Goal: Task Accomplishment & Management: Manage account settings

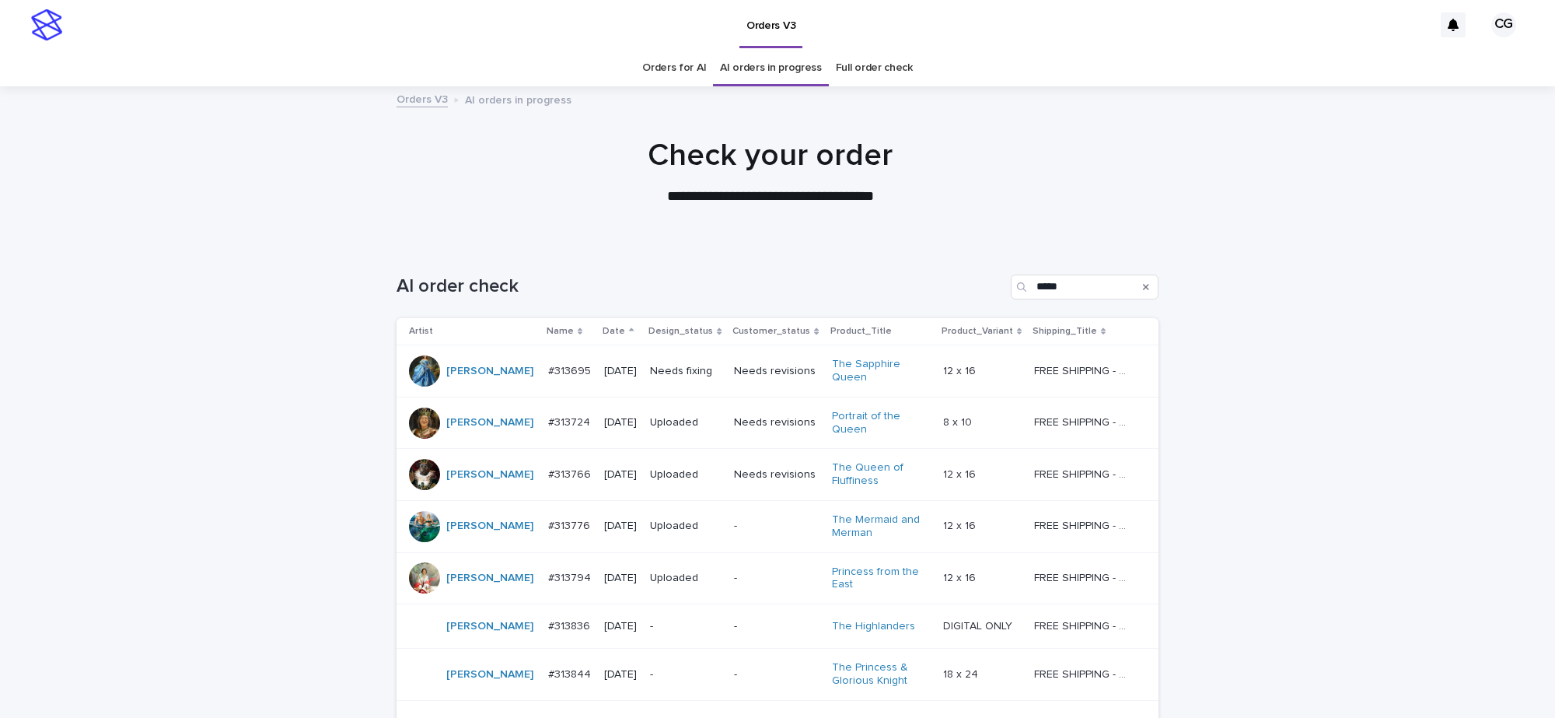
click at [661, 370] on p "Needs fixing" at bounding box center [686, 371] width 72 height 13
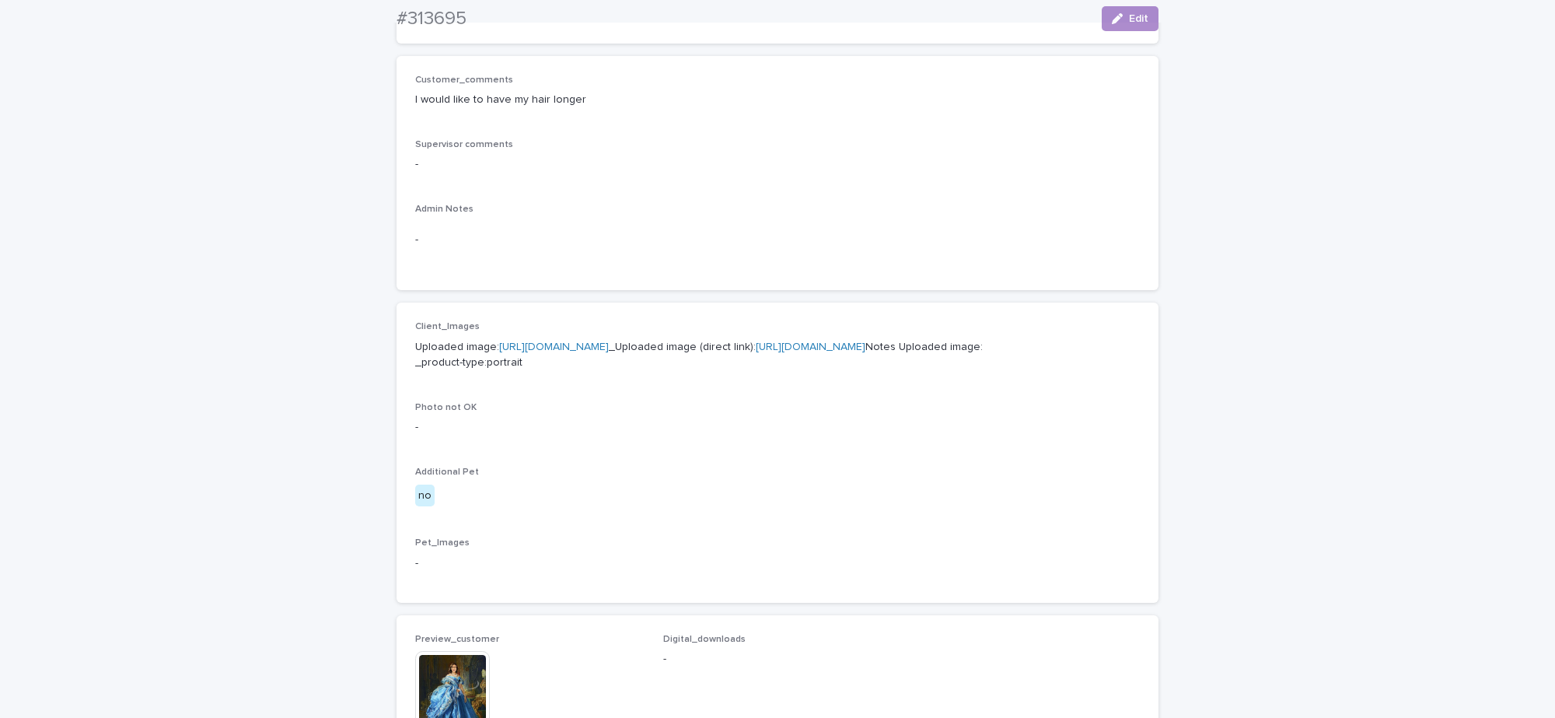
scroll to position [778, 0]
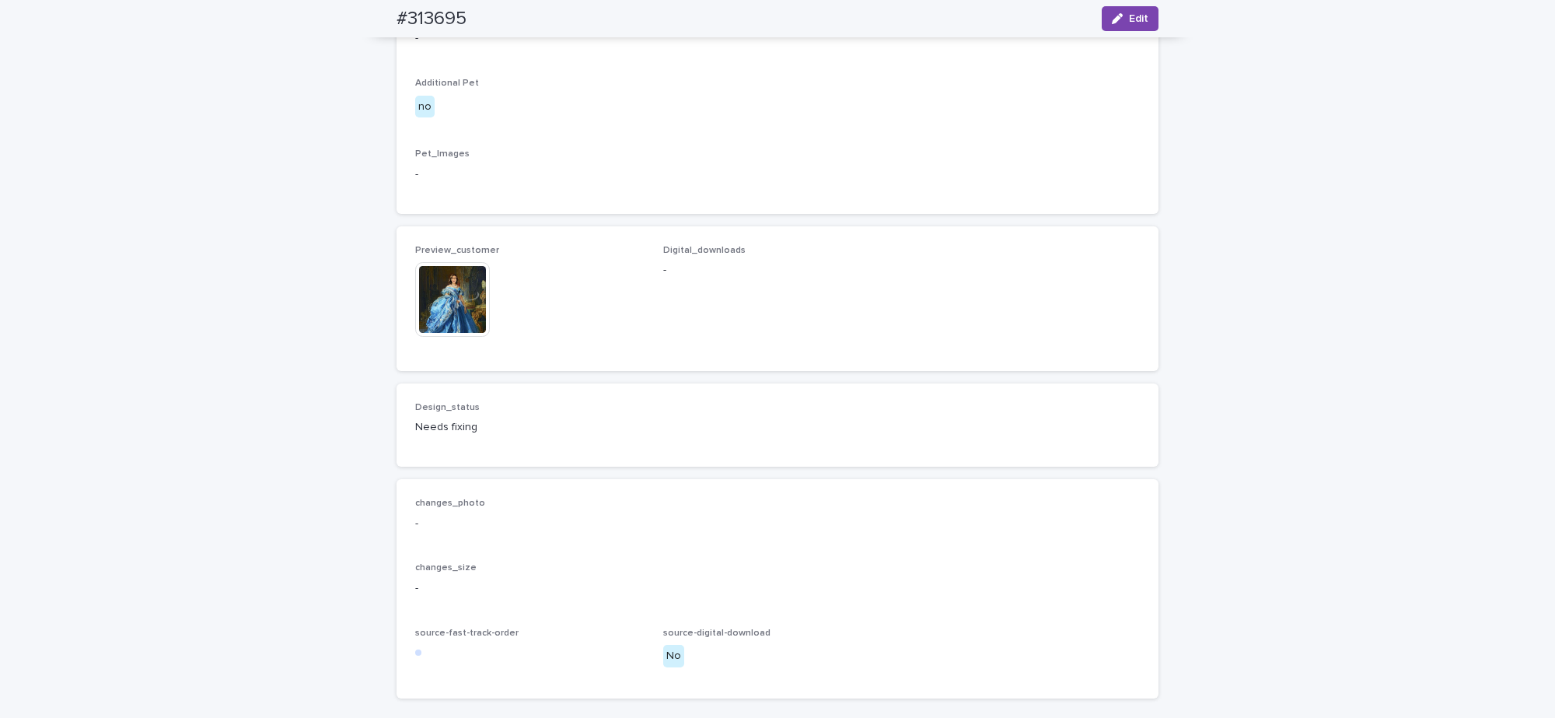
click at [451, 337] on img at bounding box center [452, 299] width 75 height 75
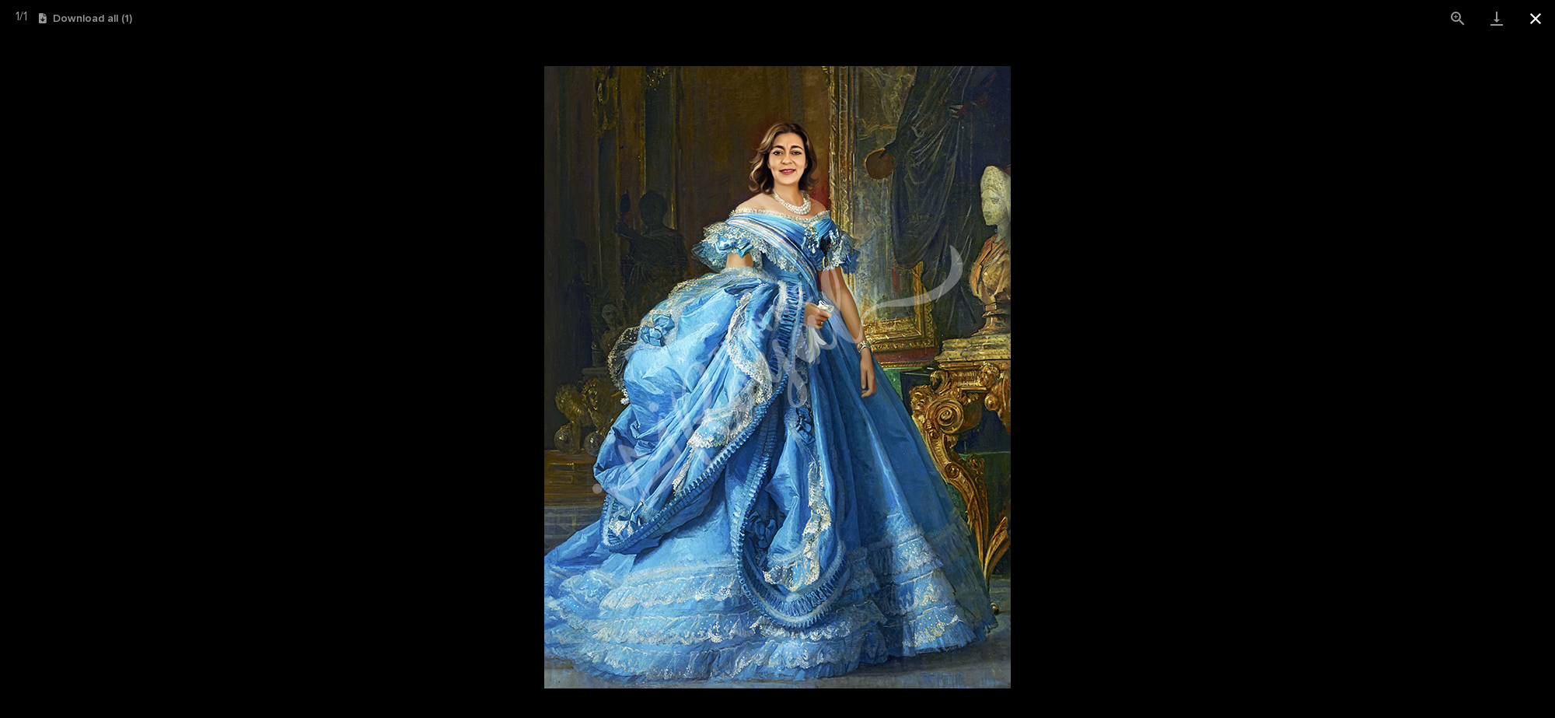
click at [1529, 25] on button "Close gallery" at bounding box center [1535, 18] width 39 height 37
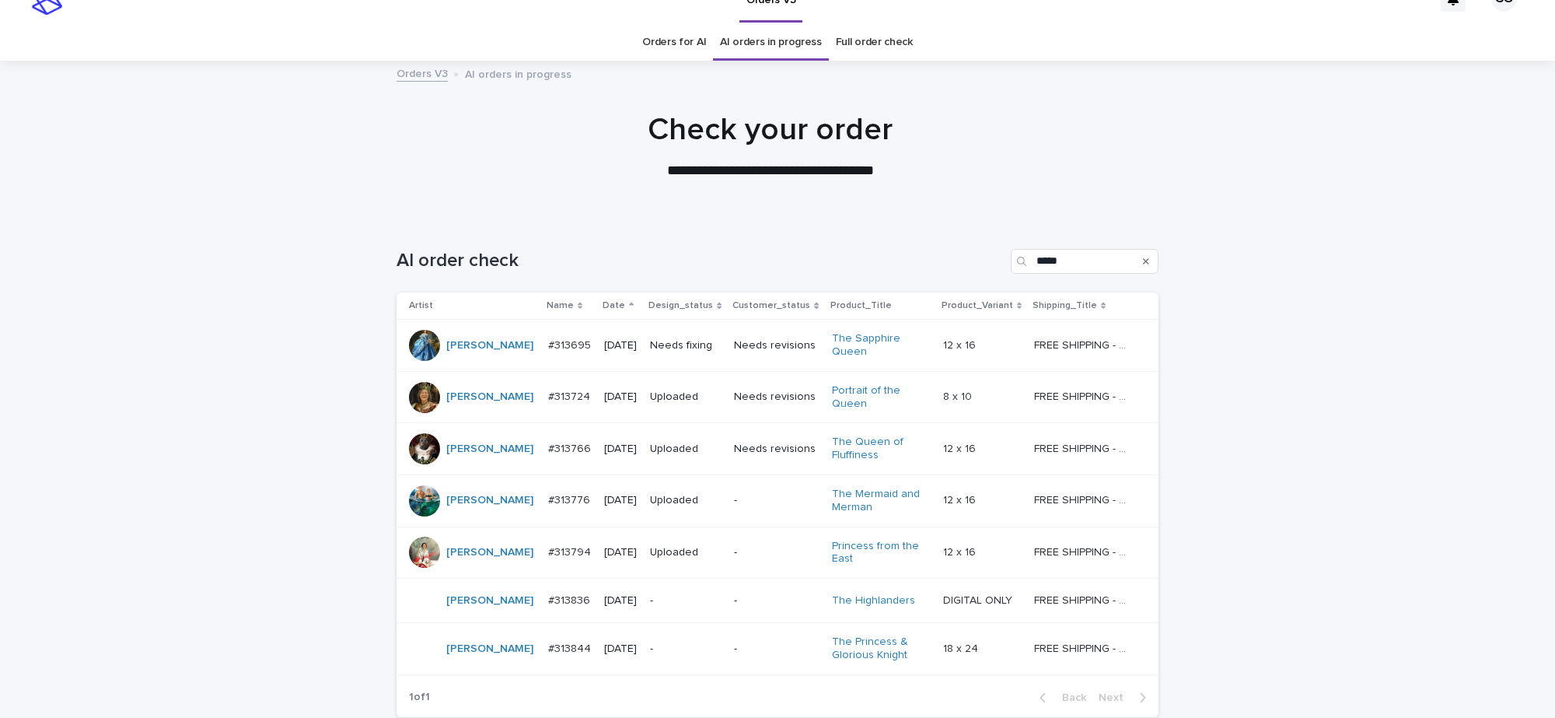
scroll to position [49, 0]
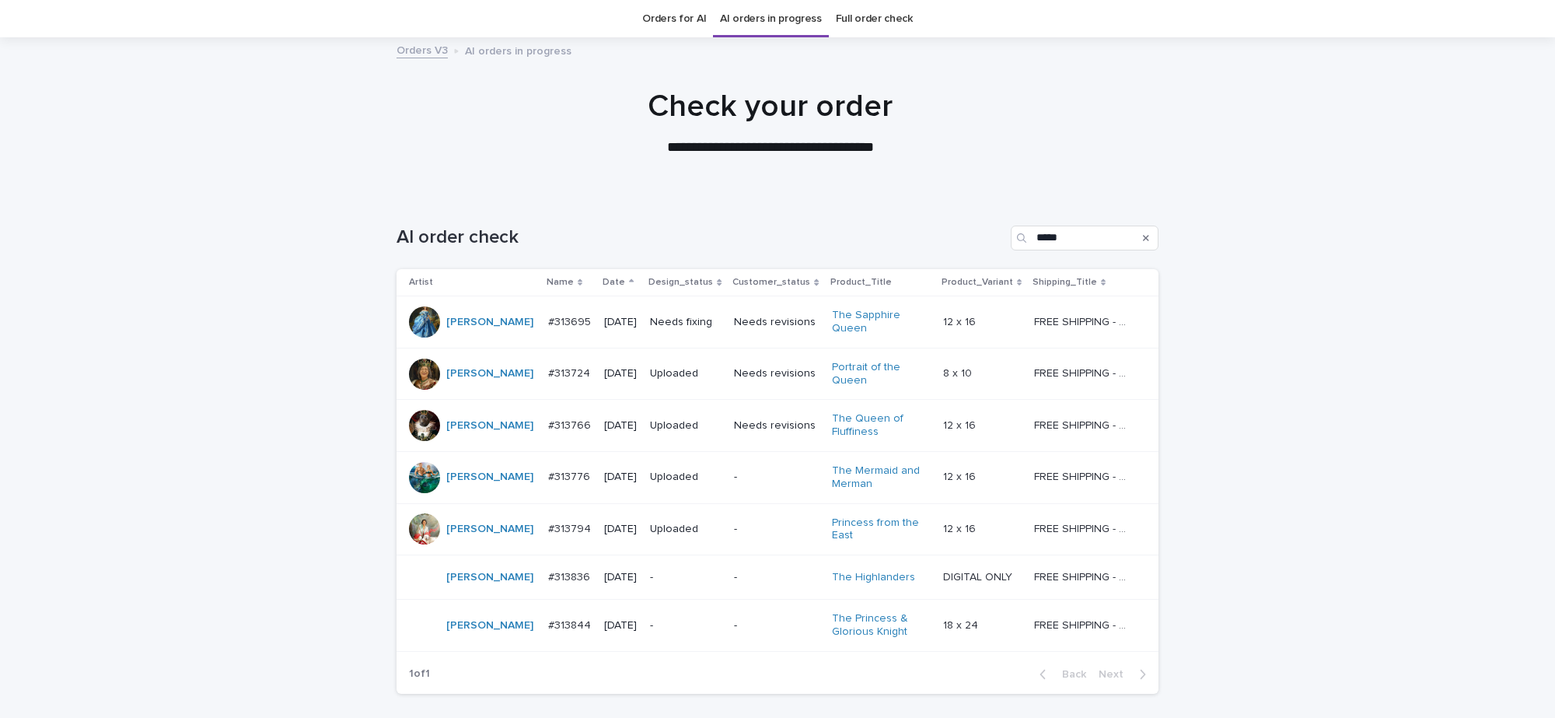
click at [669, 569] on div "-" at bounding box center [686, 576] width 72 height 16
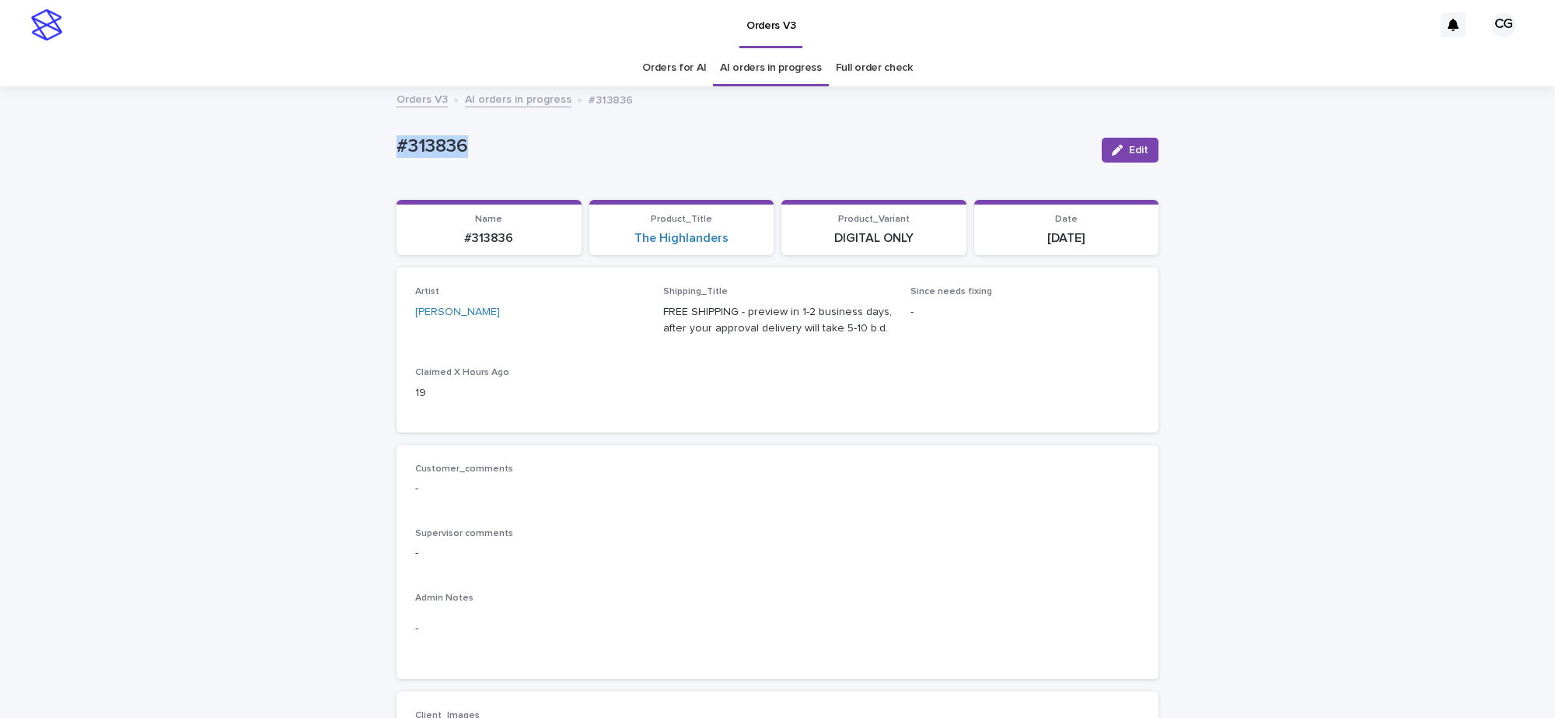
drag, startPoint x: 390, startPoint y: 150, endPoint x: 477, endPoint y: 142, distance: 87.5
copy p "#313836"
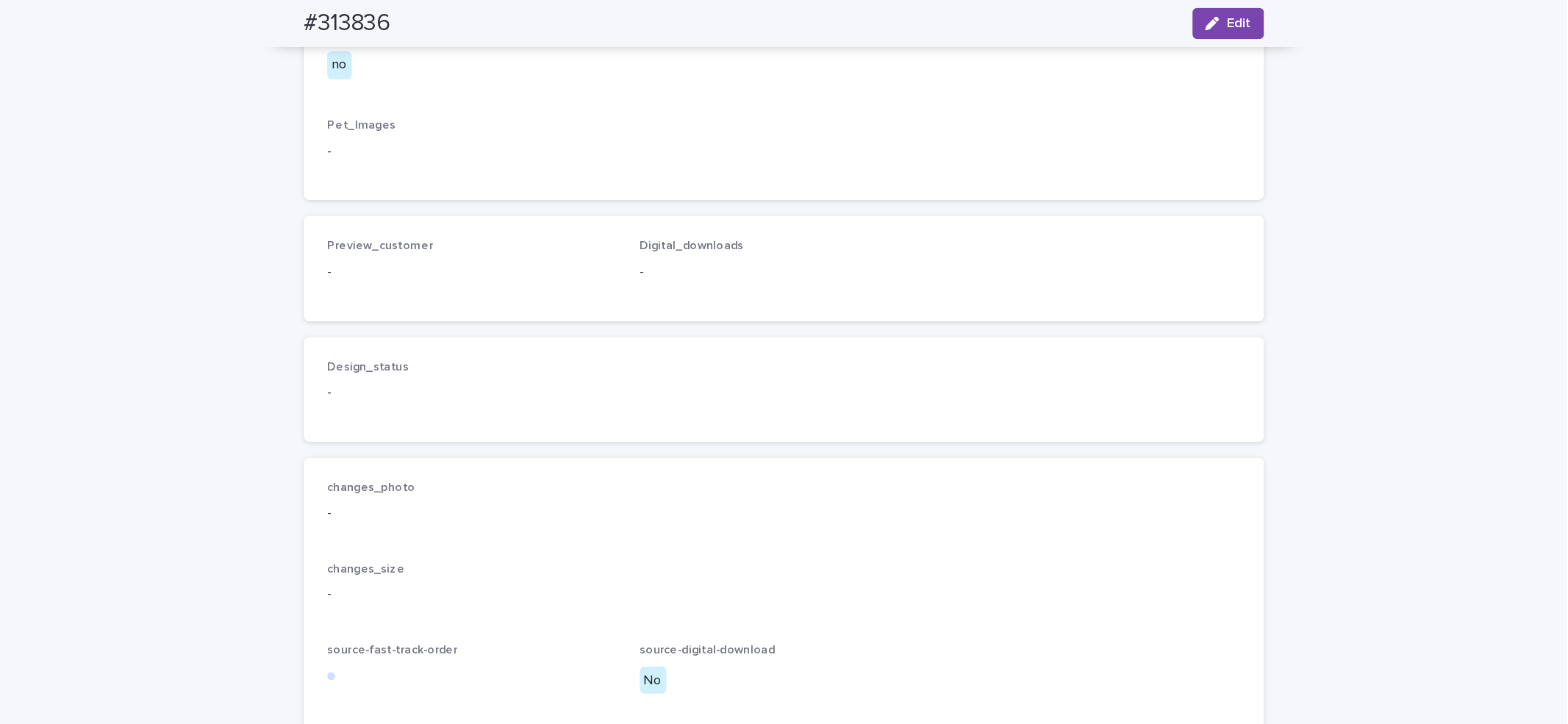
scroll to position [801, 0]
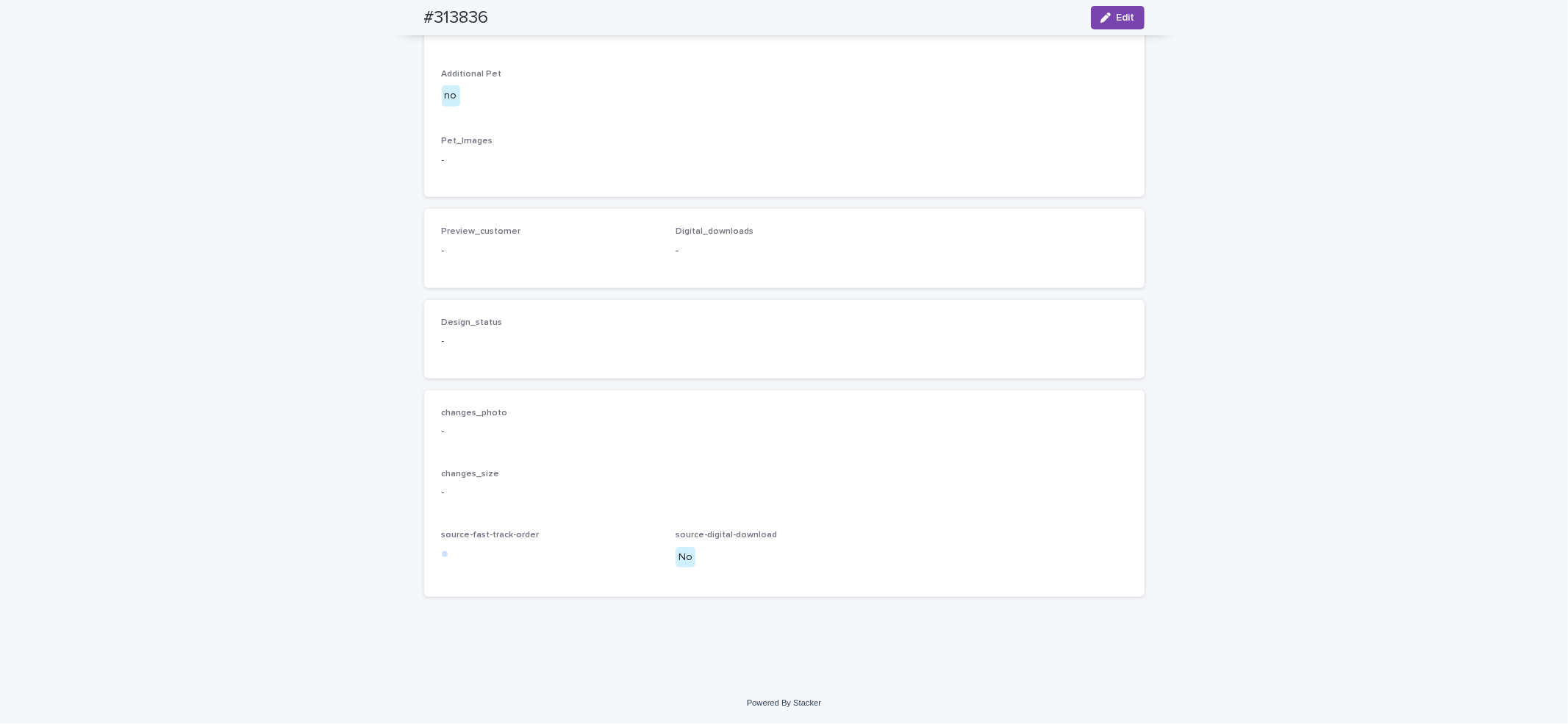
drag, startPoint x: 216, startPoint y: 243, endPoint x: 276, endPoint y: 277, distance: 69.0
click at [219, 243] on div "Loading... Saving… Loading... Saving… #313836 Edit #313836 Edit Sorry, there wa…" at bounding box center [784, 5] width 1568 height 1354
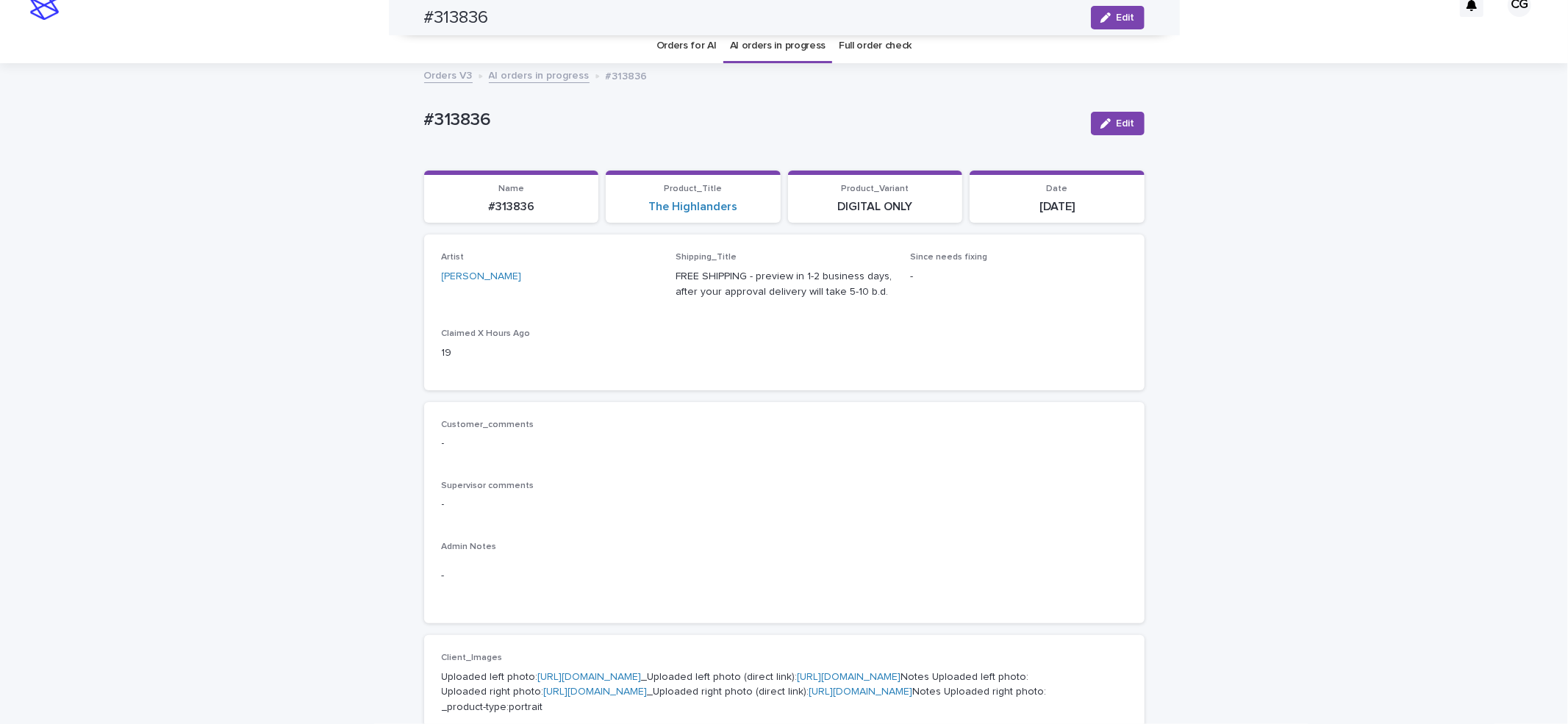
scroll to position [0, 0]
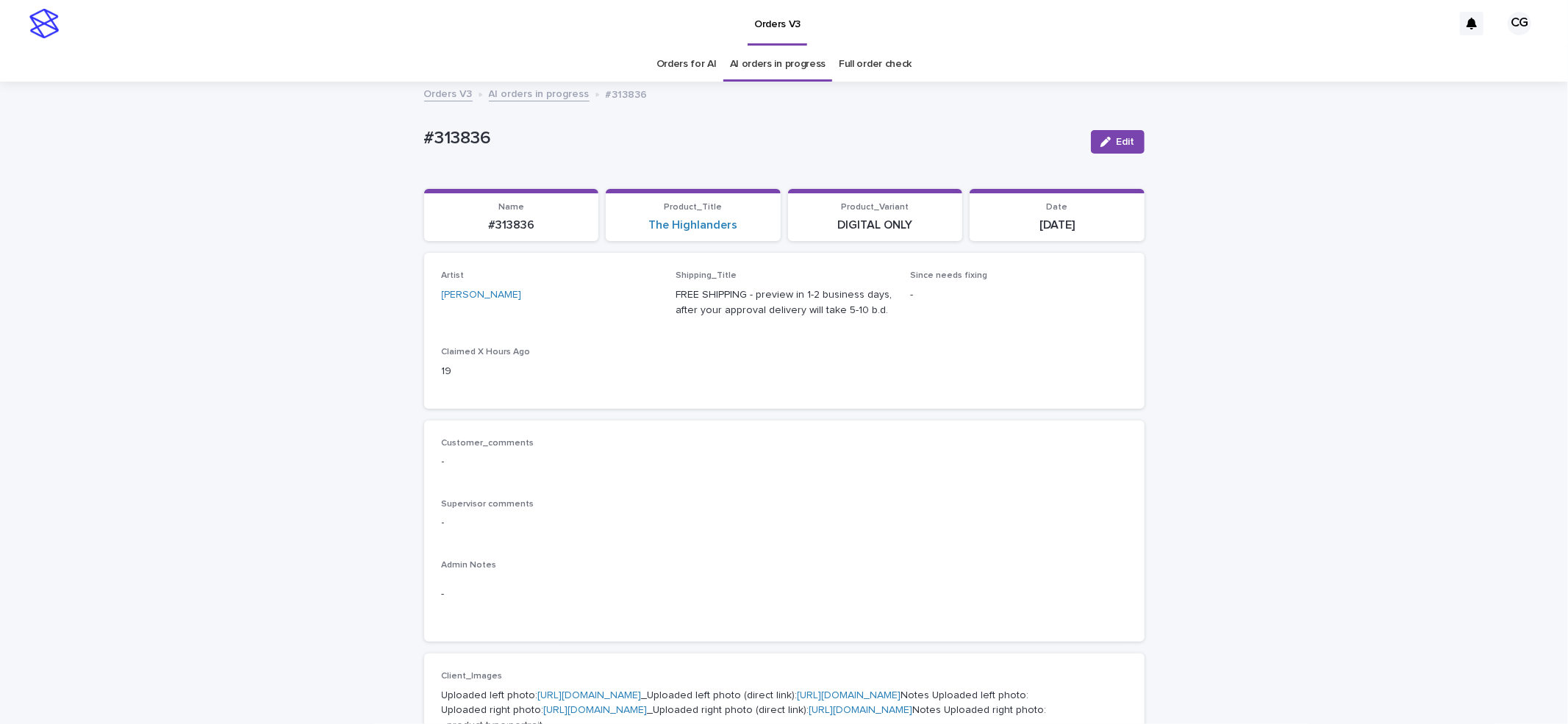
drag, startPoint x: 1095, startPoint y: 148, endPoint x: 723, endPoint y: 257, distance: 387.6
click at [1095, 147] on button "Edit" at bounding box center [1118, 142] width 54 height 24
drag, startPoint x: 1105, startPoint y: 138, endPoint x: 1131, endPoint y: 104, distance: 42.8
click at [1108, 138] on span "Save" at bounding box center [1121, 142] width 25 height 10
click at [1101, 138] on icon "button" at bounding box center [1106, 142] width 10 height 10
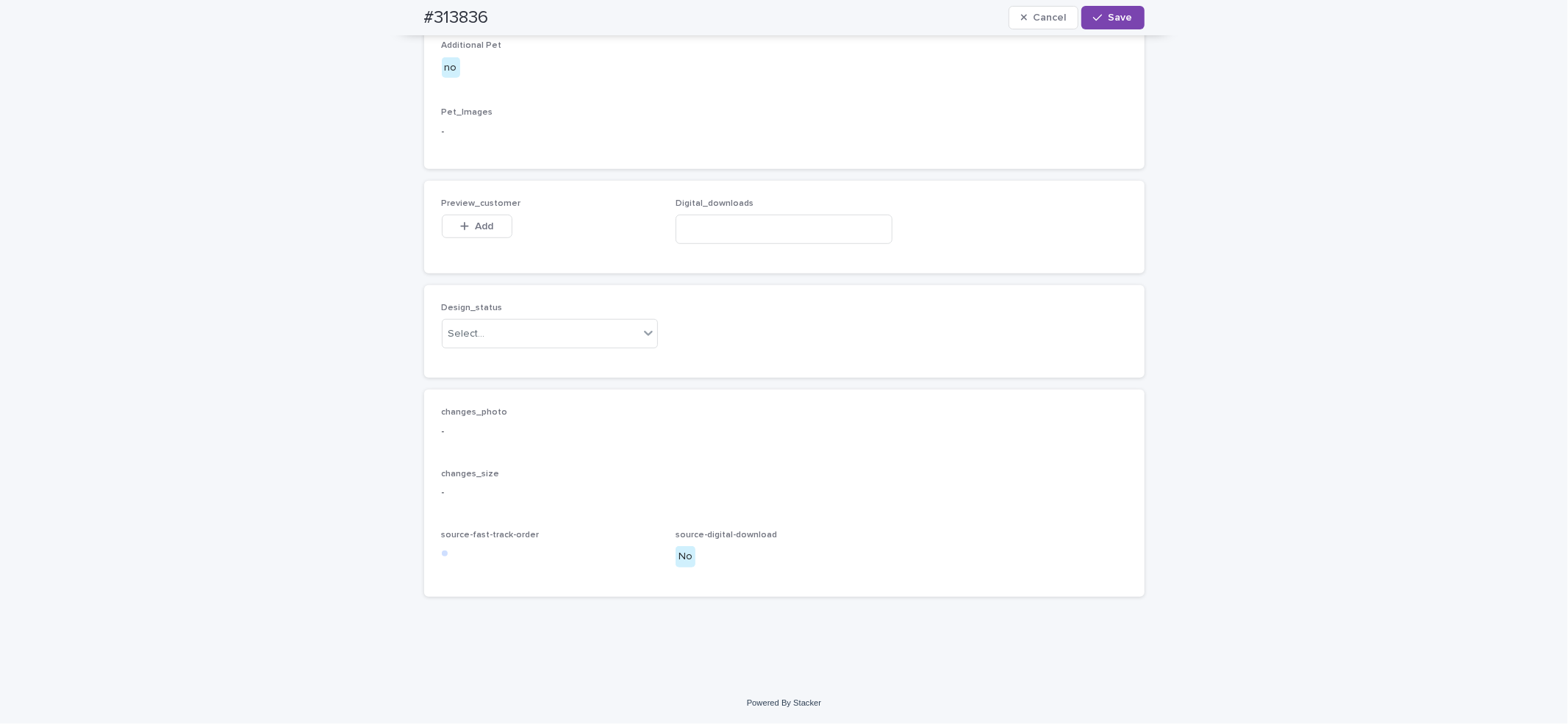
scroll to position [980, 0]
click at [474, 338] on div "Select..." at bounding box center [466, 334] width 37 height 15
click at [474, 365] on div "Uploaded" at bounding box center [543, 362] width 216 height 26
click at [463, 233] on button "Add" at bounding box center [477, 226] width 71 height 24
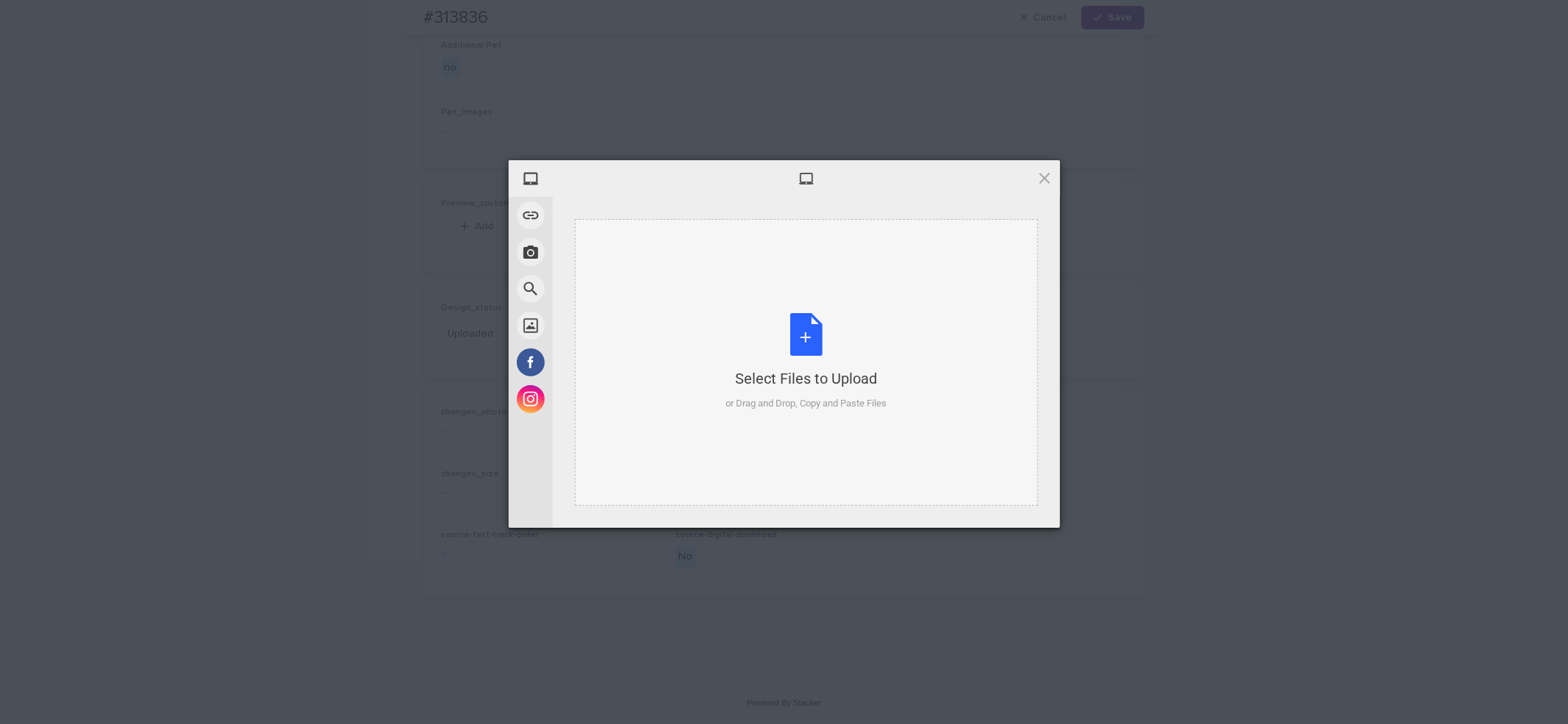
click at [836, 353] on div "Select Files to Upload or Drag and Drop, Copy and Paste Files" at bounding box center [806, 361] width 161 height 97
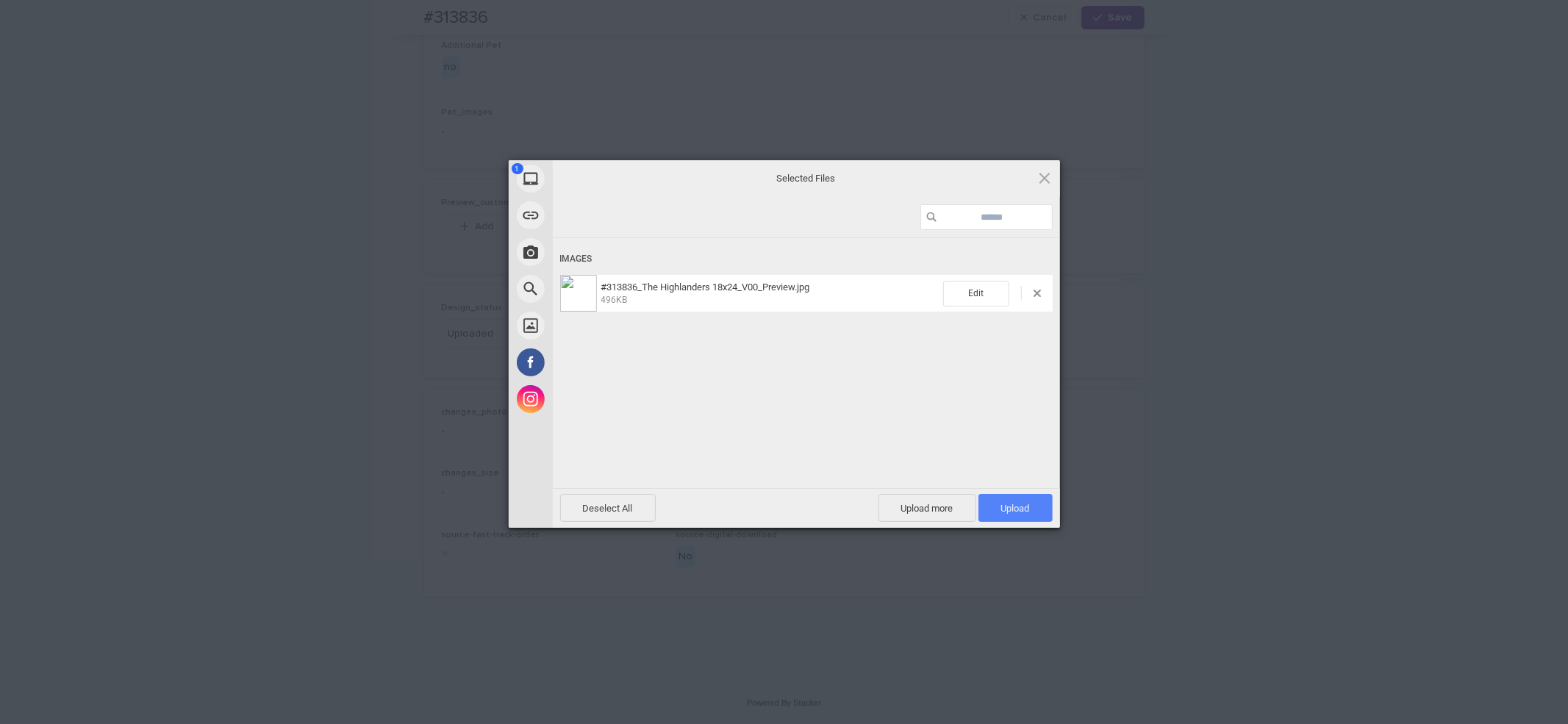
click at [1017, 504] on span "Upload 1" at bounding box center [1016, 509] width 28 height 11
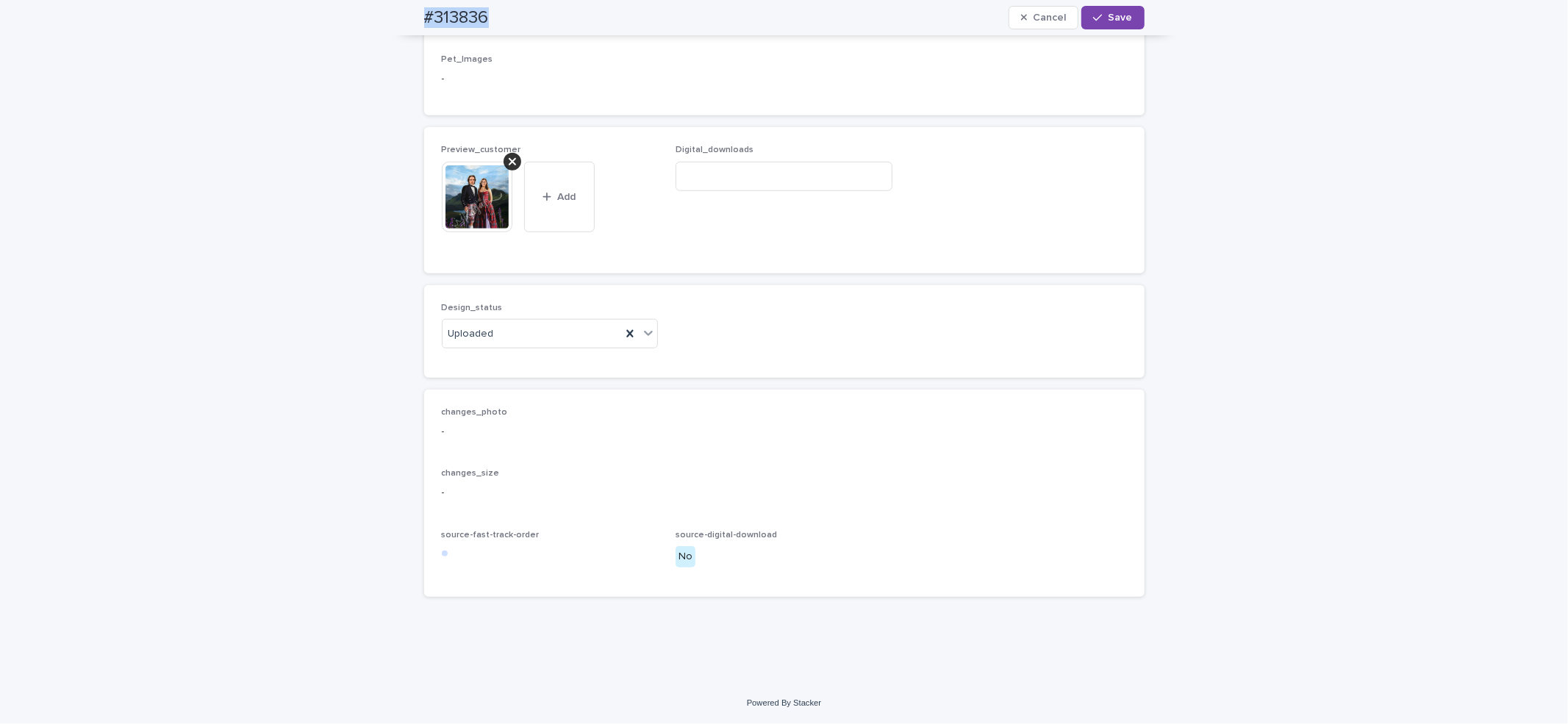
drag, startPoint x: 403, startPoint y: 11, endPoint x: 507, endPoint y: 15, distance: 104.1
click at [507, 15] on div "#313836 Cancel Save" at bounding box center [784, 17] width 792 height 35
copy h2 "#313836"
click at [726, 191] on input at bounding box center [784, 176] width 217 height 29
paste input "**********"
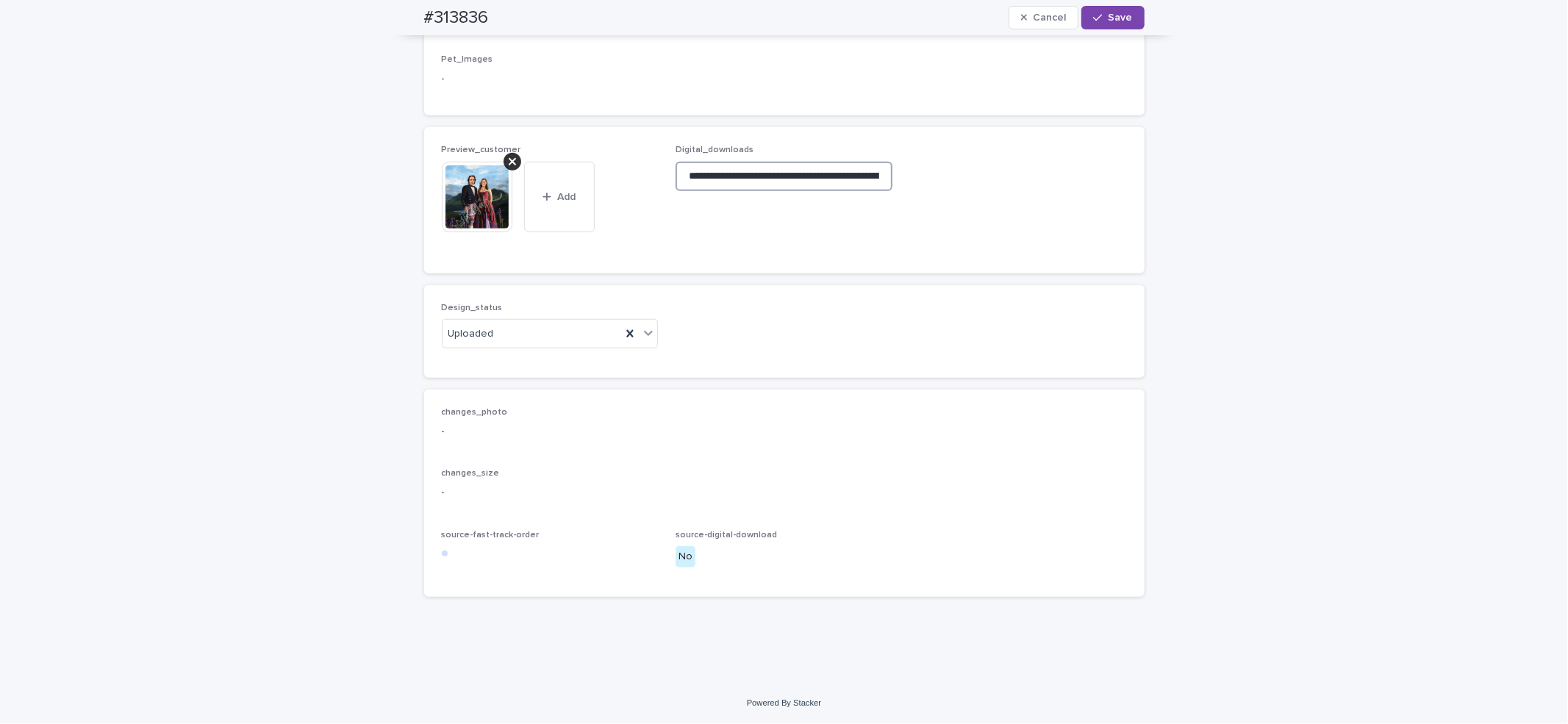
scroll to position [0, 207]
type input "**********"
click at [1127, 7] on button "Save" at bounding box center [1113, 17] width 62 height 24
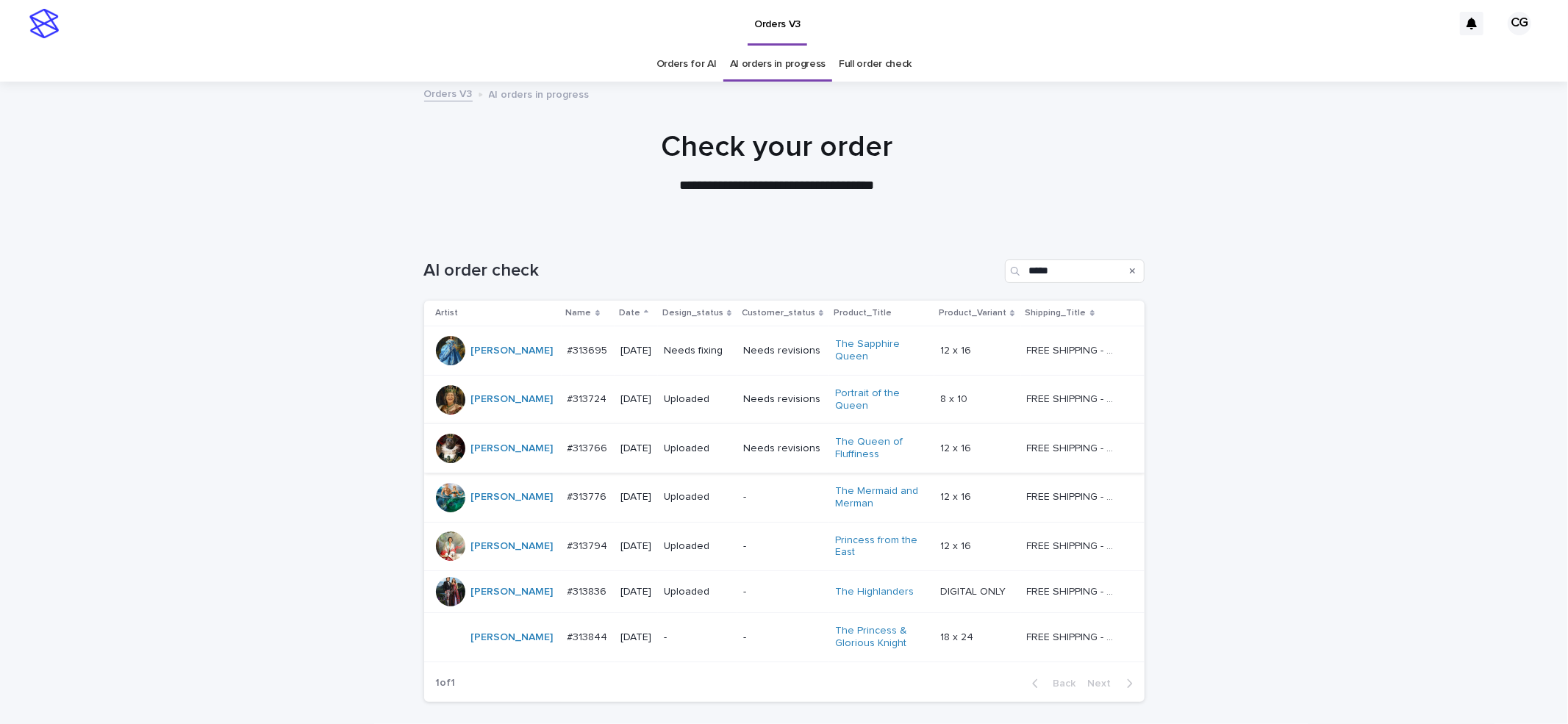
scroll to position [107, 0]
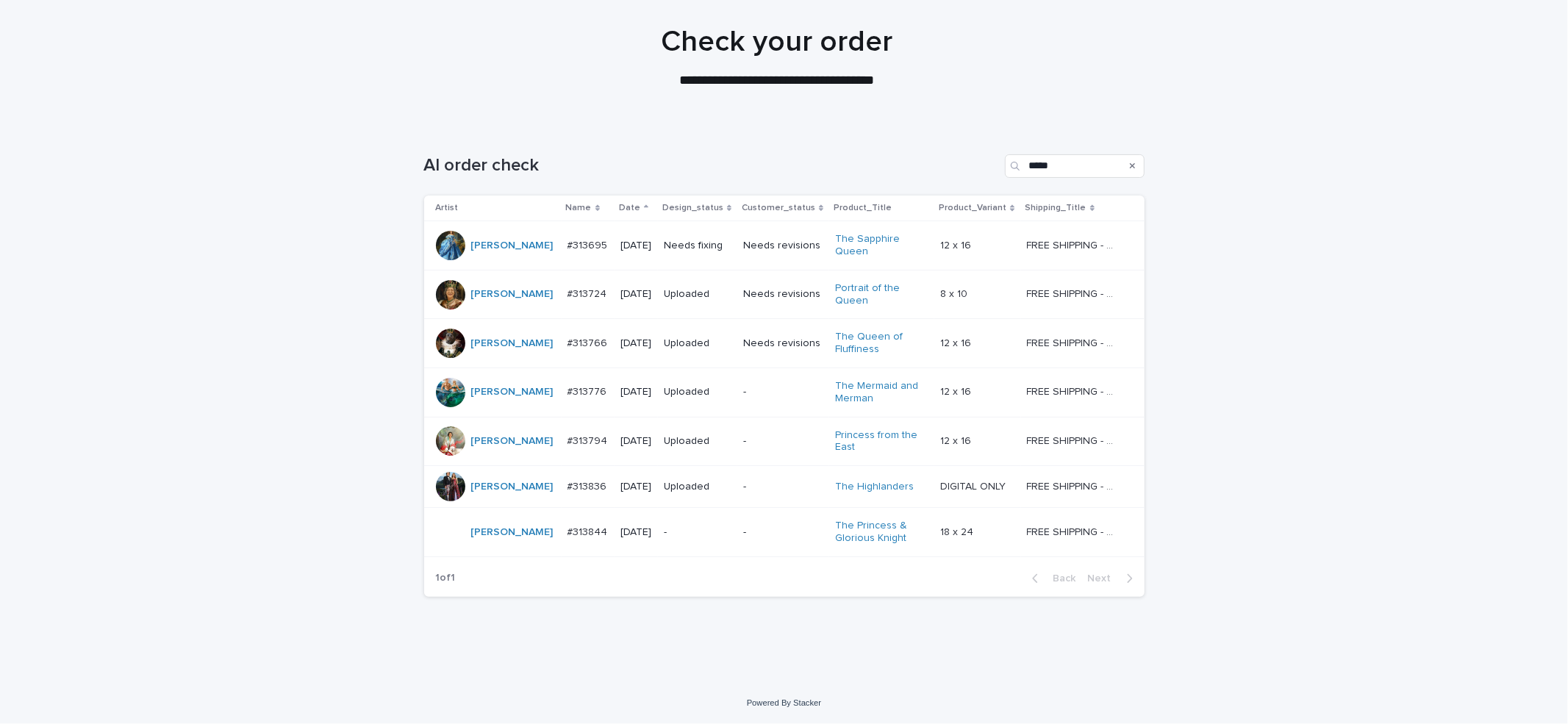
click at [738, 532] on td "-" at bounding box center [783, 532] width 92 height 49
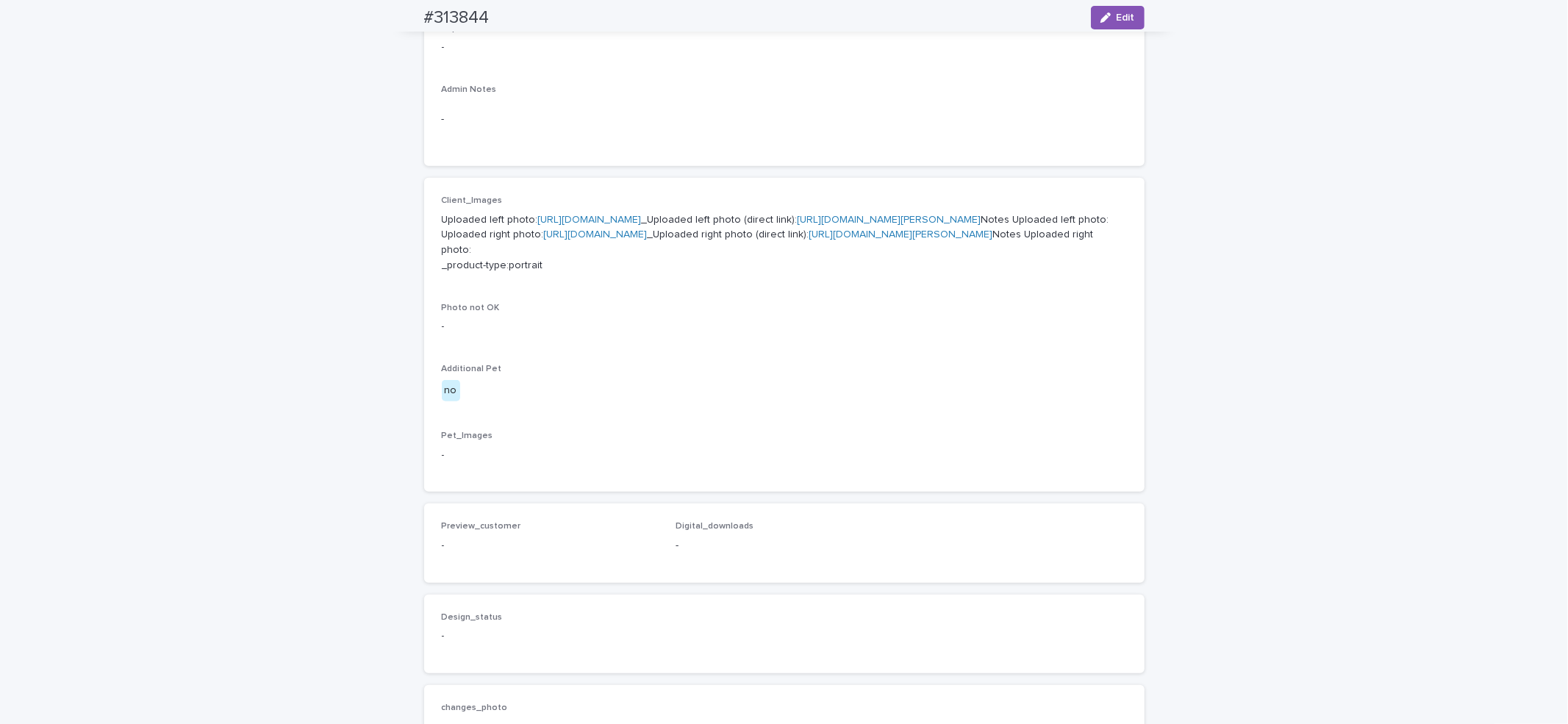
scroll to position [921, 0]
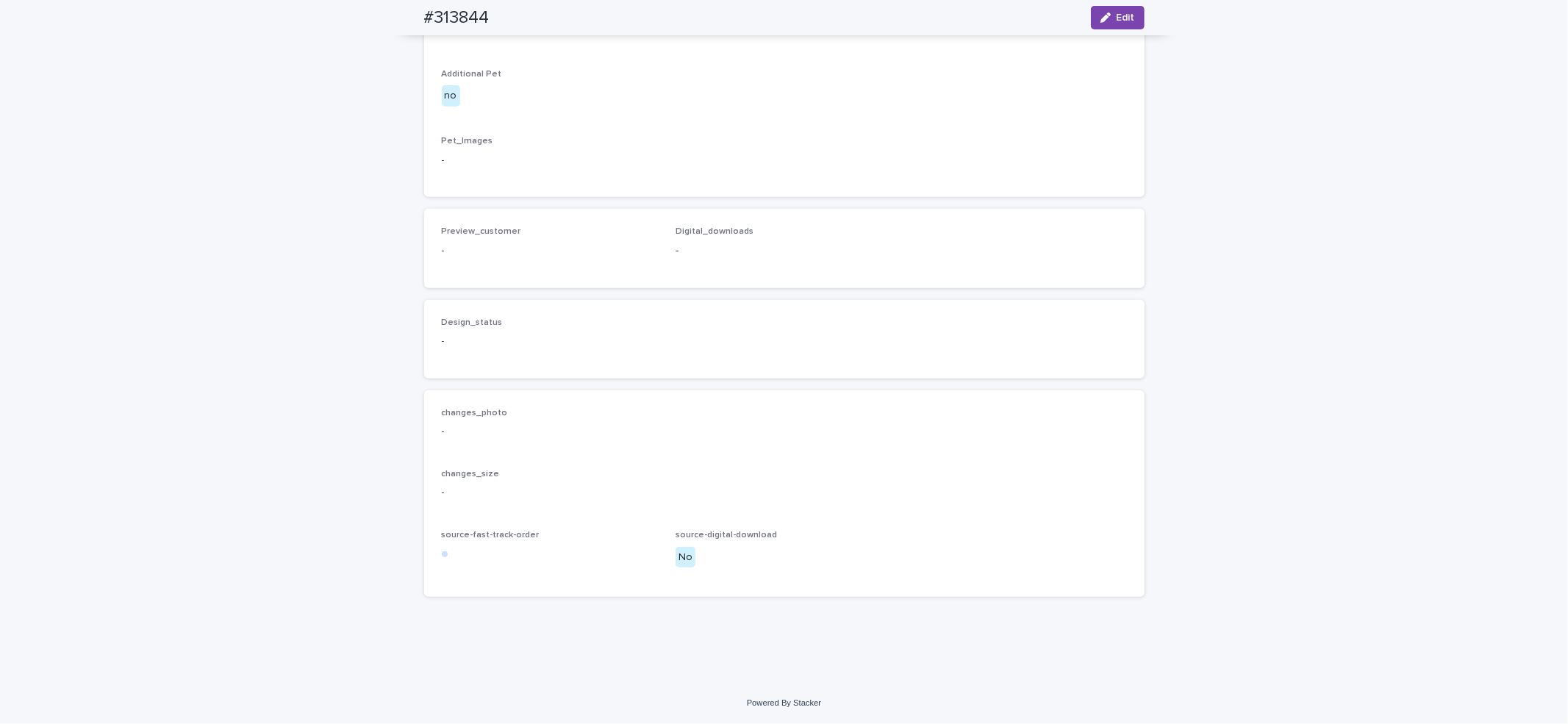
click at [1118, 18] on span "Edit" at bounding box center [1125, 17] width 18 height 10
click at [460, 238] on button "Add" at bounding box center [477, 226] width 71 height 24
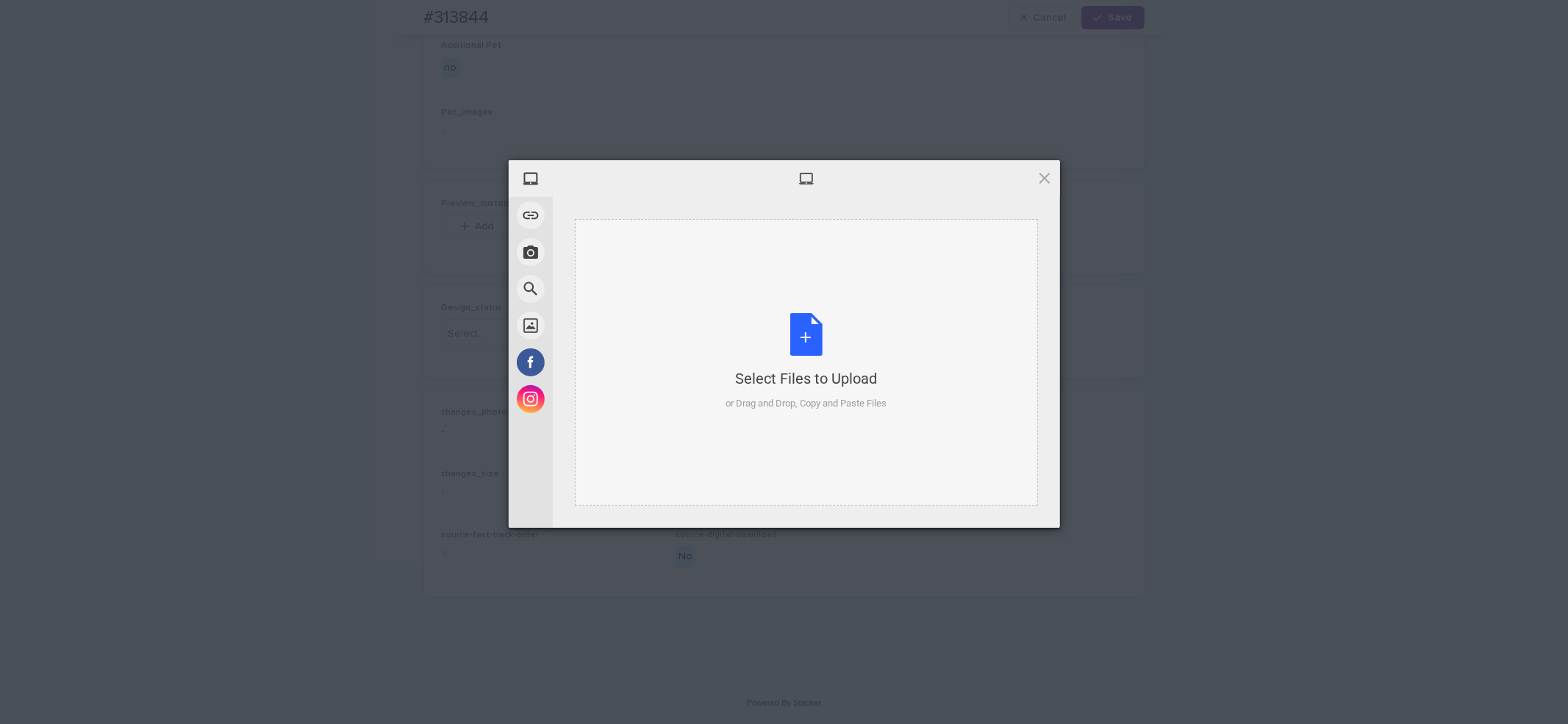
click at [789, 342] on div "Select Files to Upload or Drag and Drop, Copy and Paste Files" at bounding box center [806, 361] width 161 height 97
click at [800, 353] on div "Select Files to Upload or Drag and Drop, Copy and Paste Files" at bounding box center [806, 361] width 161 height 97
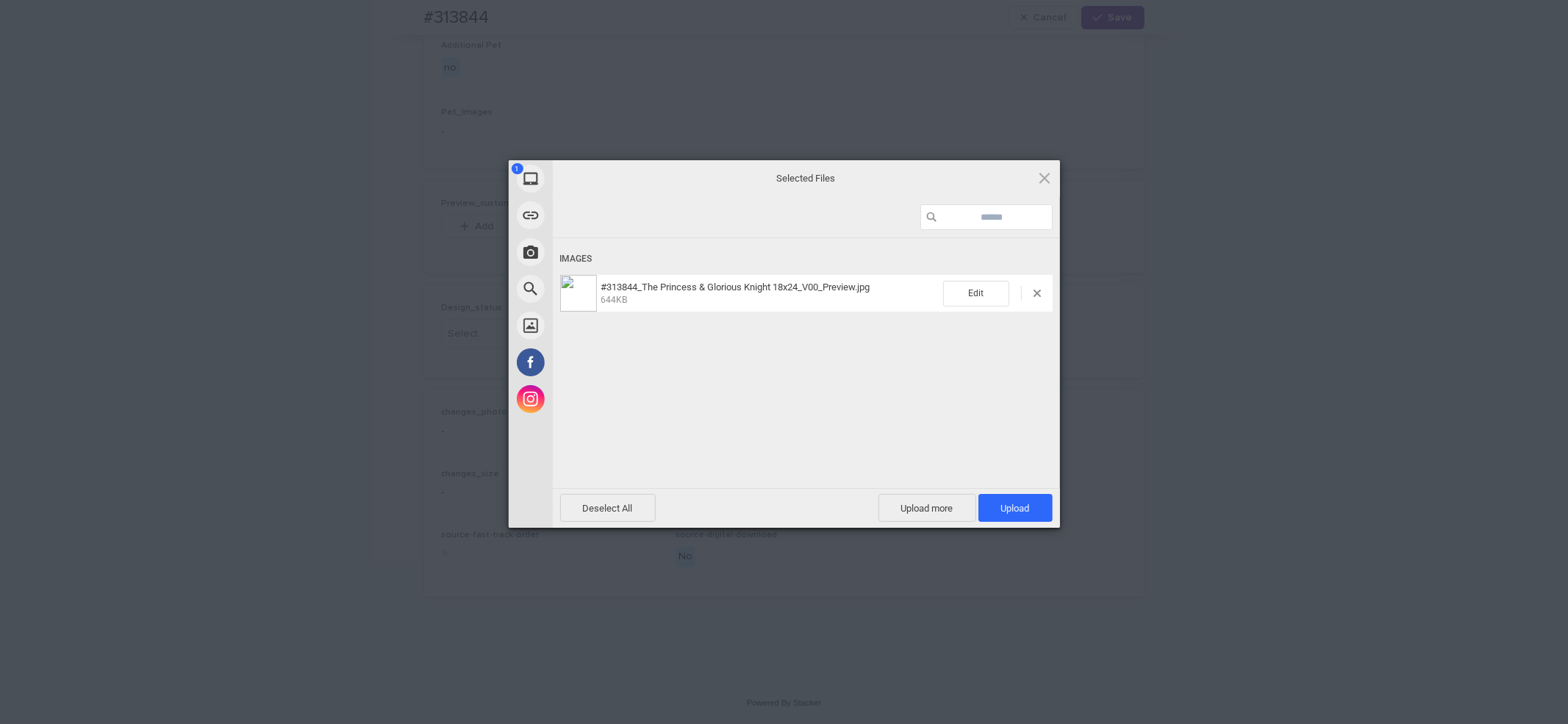
drag, startPoint x: 1019, startPoint y: 509, endPoint x: 1031, endPoint y: 484, distance: 27.7
click at [1019, 507] on span "Upload 1" at bounding box center [1016, 509] width 28 height 11
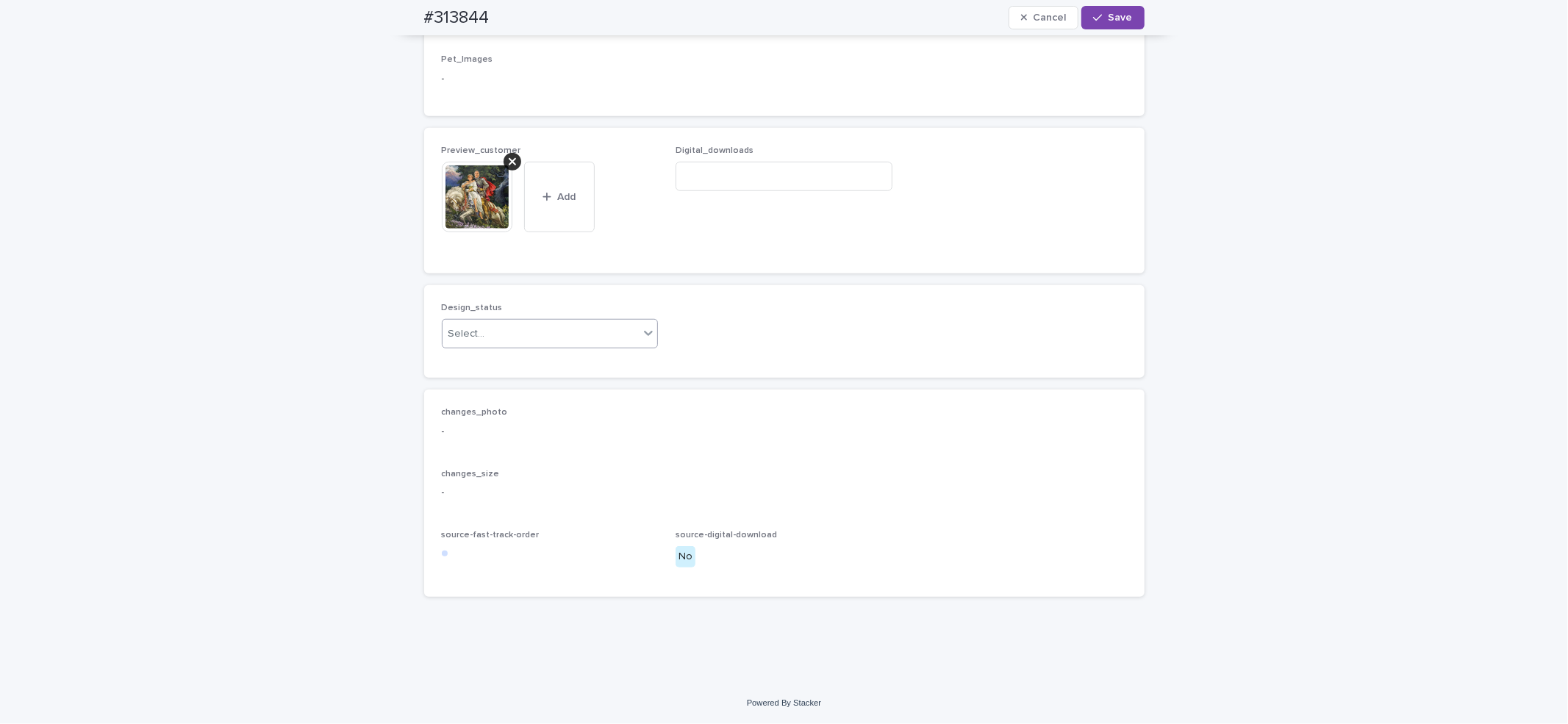
click at [536, 346] on div "Select..." at bounding box center [541, 335] width 197 height 25
drag, startPoint x: 548, startPoint y: 458, endPoint x: 722, endPoint y: 426, distance: 176.9
click at [560, 457] on div "Uploaded" at bounding box center [543, 458] width 216 height 26
click at [1121, 9] on button "Save" at bounding box center [1113, 17] width 62 height 24
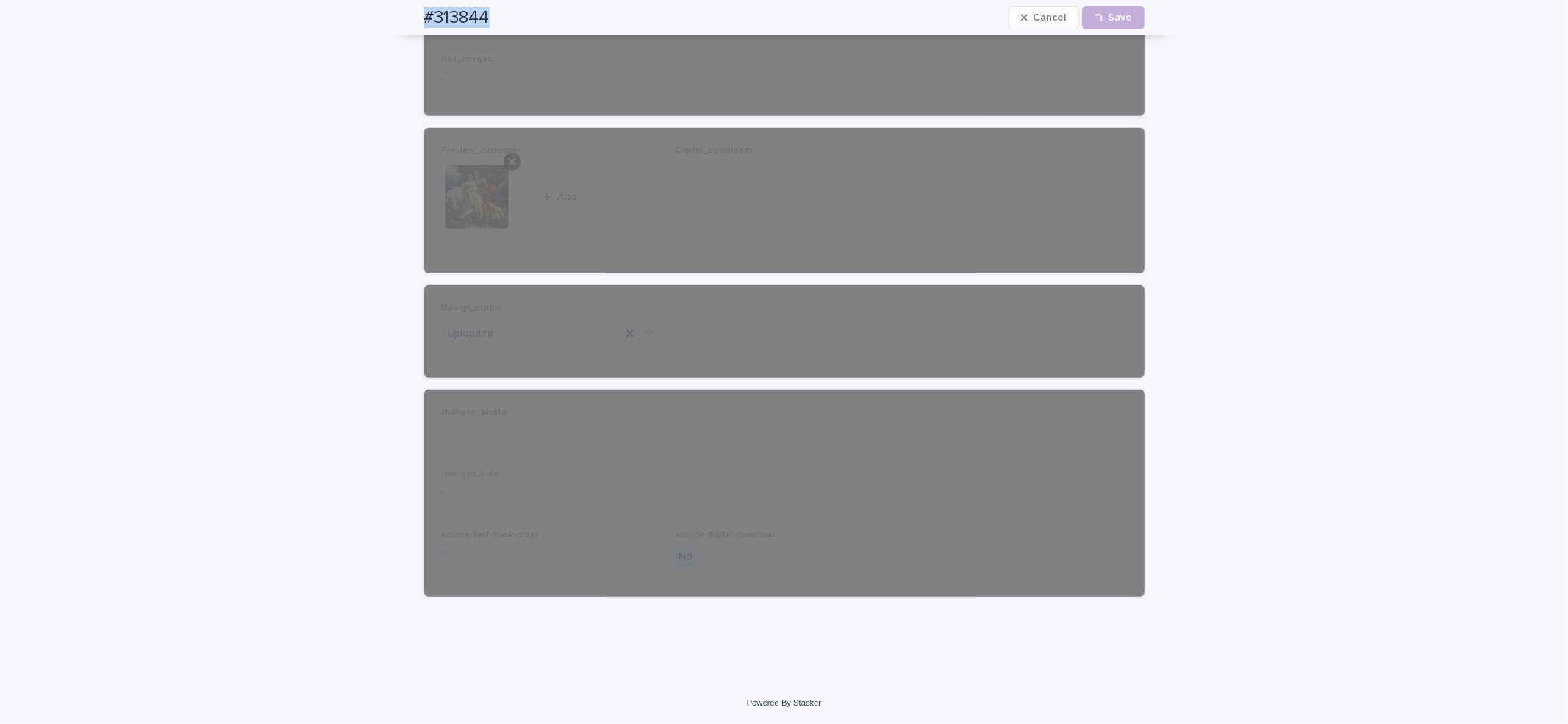
drag, startPoint x: 404, startPoint y: 18, endPoint x: 507, endPoint y: 16, distance: 103.0
click at [507, 16] on div "#313844 Cancel Loading... Save" at bounding box center [784, 17] width 792 height 35
copy h2 "#313844"
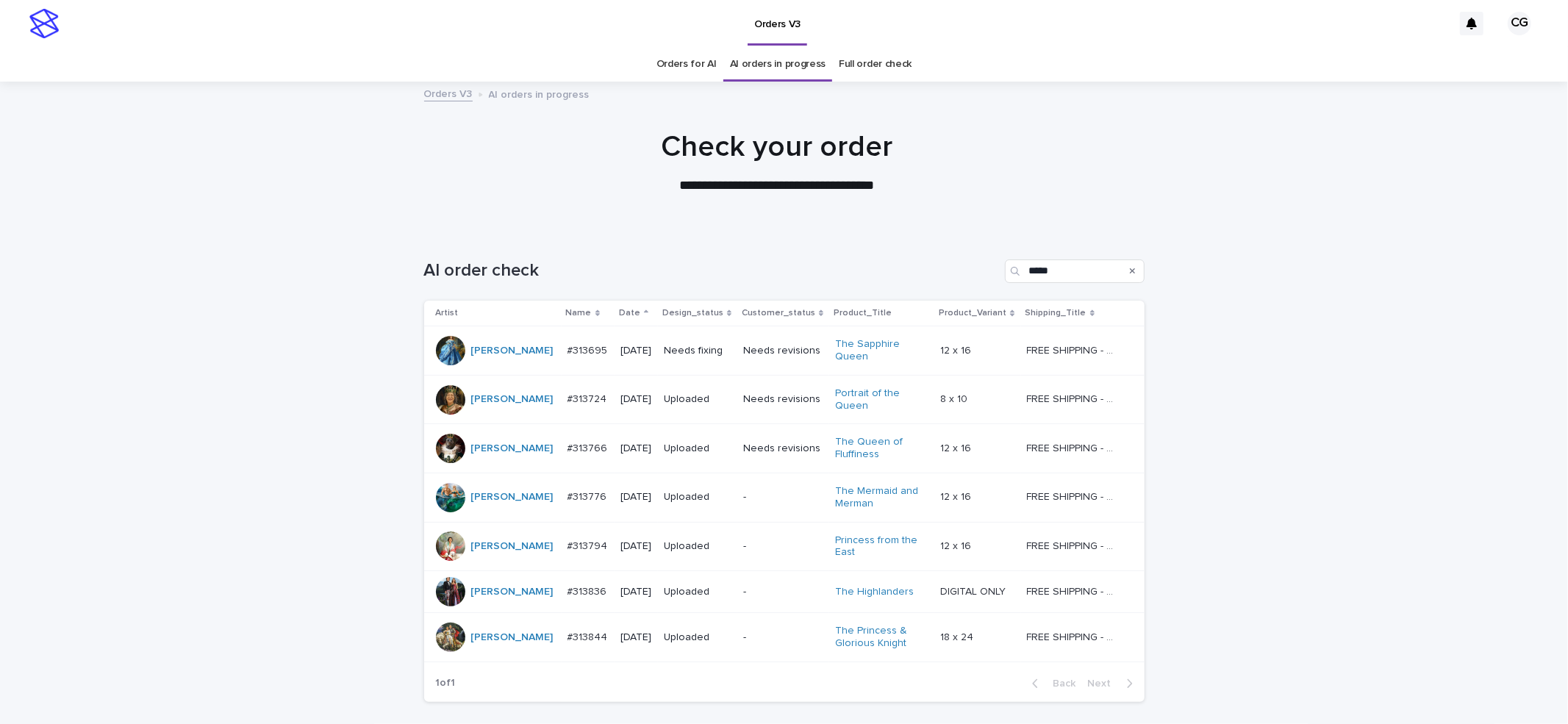
click at [721, 359] on div "Needs fixing" at bounding box center [698, 351] width 68 height 25
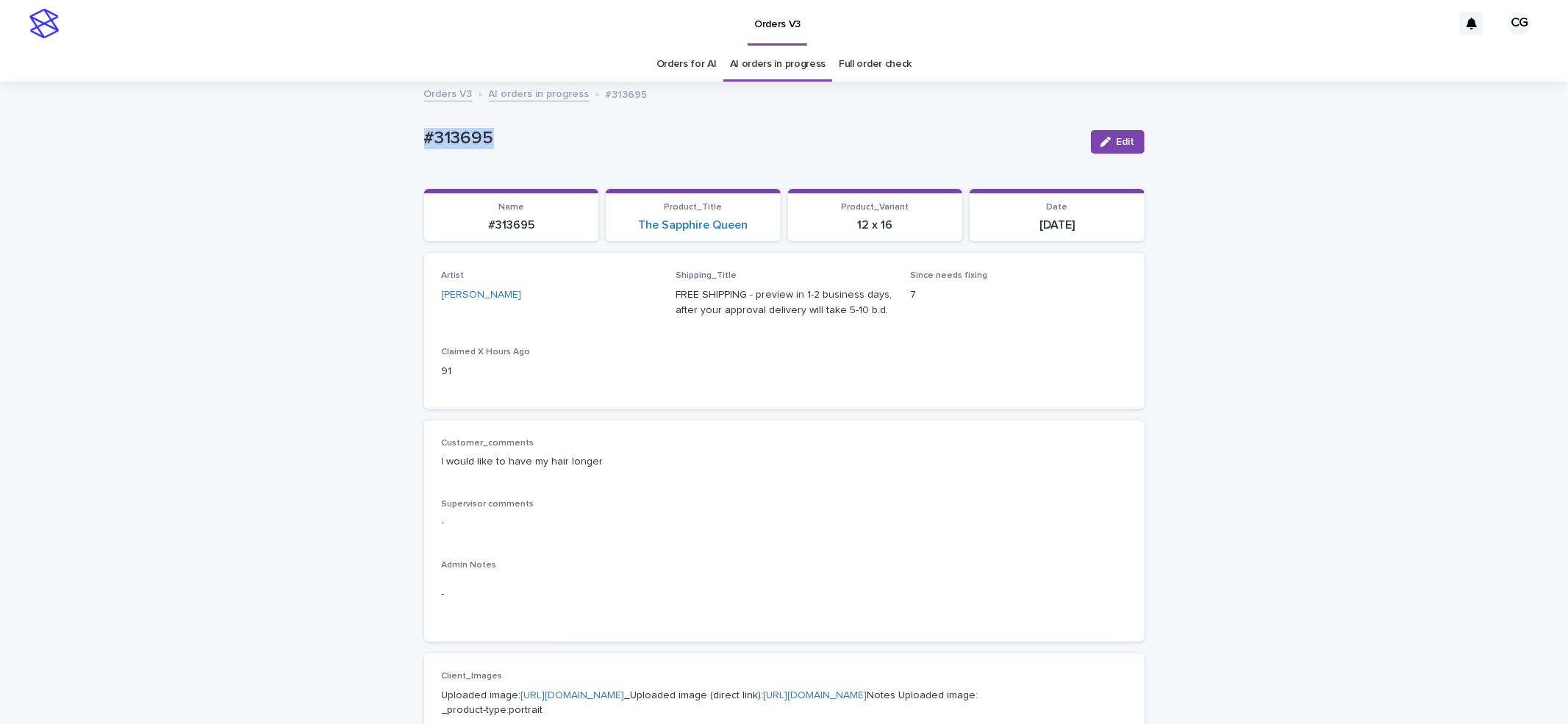
drag, startPoint x: 415, startPoint y: 137, endPoint x: 493, endPoint y: 146, distance: 78.5
copy p "#313695"
drag, startPoint x: 1098, startPoint y: 136, endPoint x: 1103, endPoint y: 127, distance: 10.3
click at [1101, 137] on icon "button" at bounding box center [1106, 142] width 10 height 10
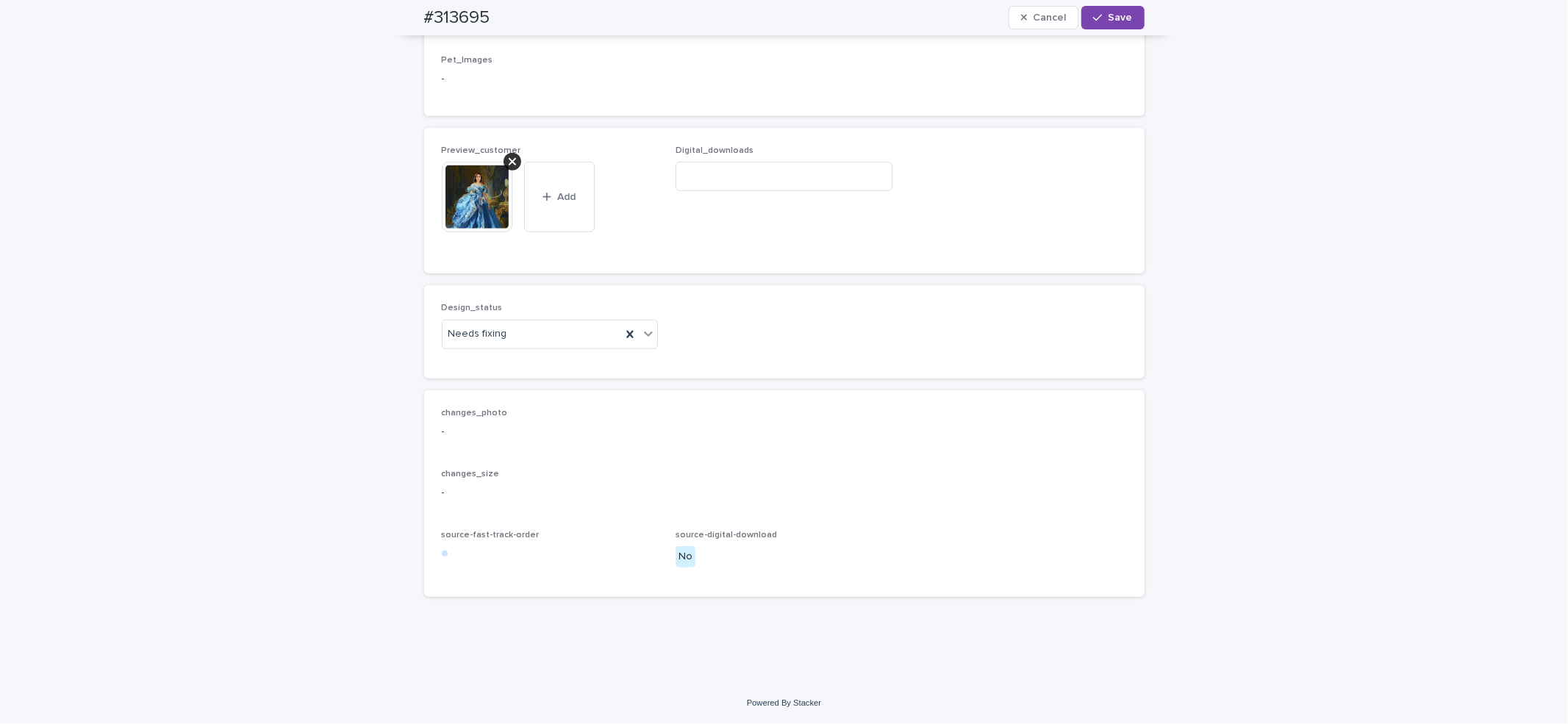
scroll to position [911, 0]
click at [478, 366] on div "Uploaded" at bounding box center [543, 363] width 216 height 26
click at [509, 157] on icon at bounding box center [513, 162] width 8 height 11
drag, startPoint x: 477, startPoint y: 221, endPoint x: 531, endPoint y: 215, distance: 54.3
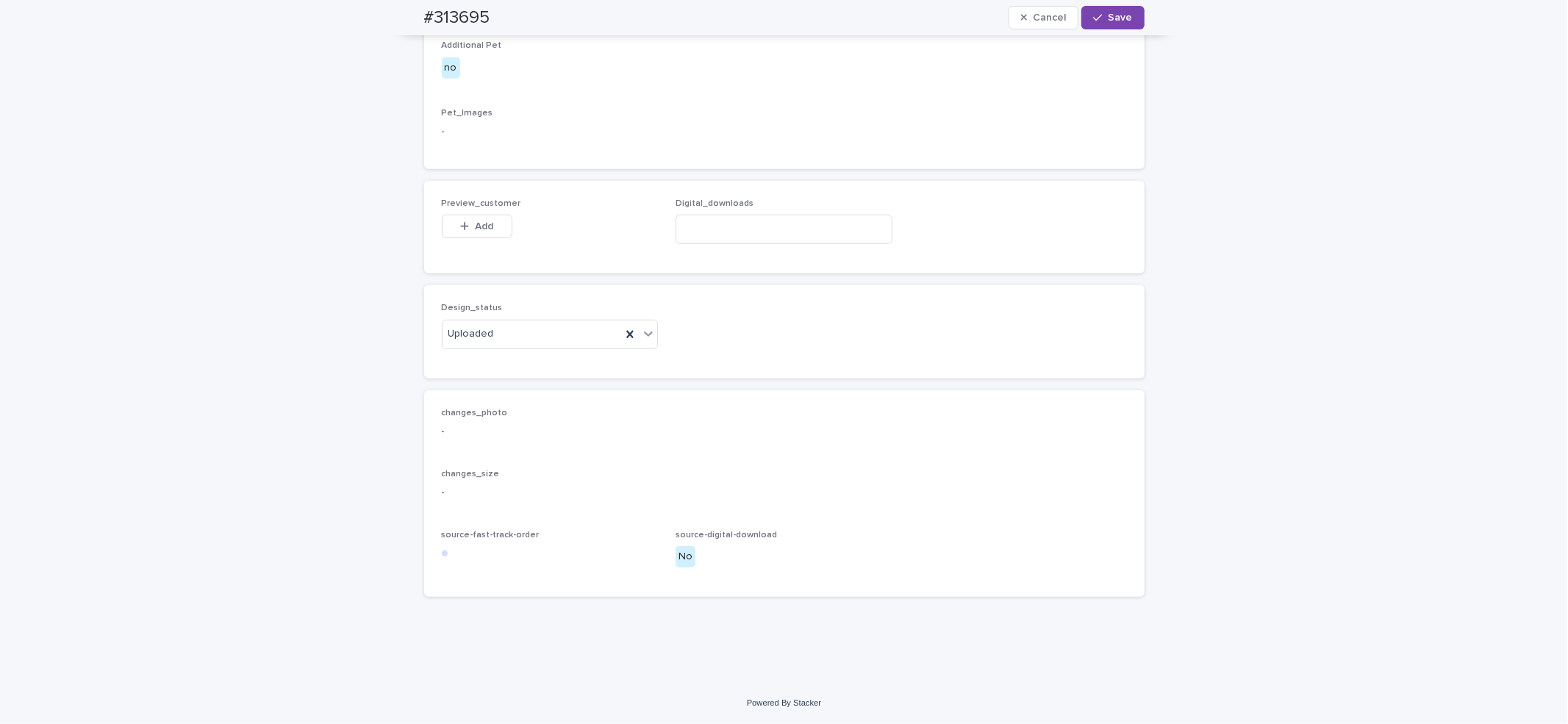
click at [478, 220] on button "Add" at bounding box center [477, 226] width 71 height 24
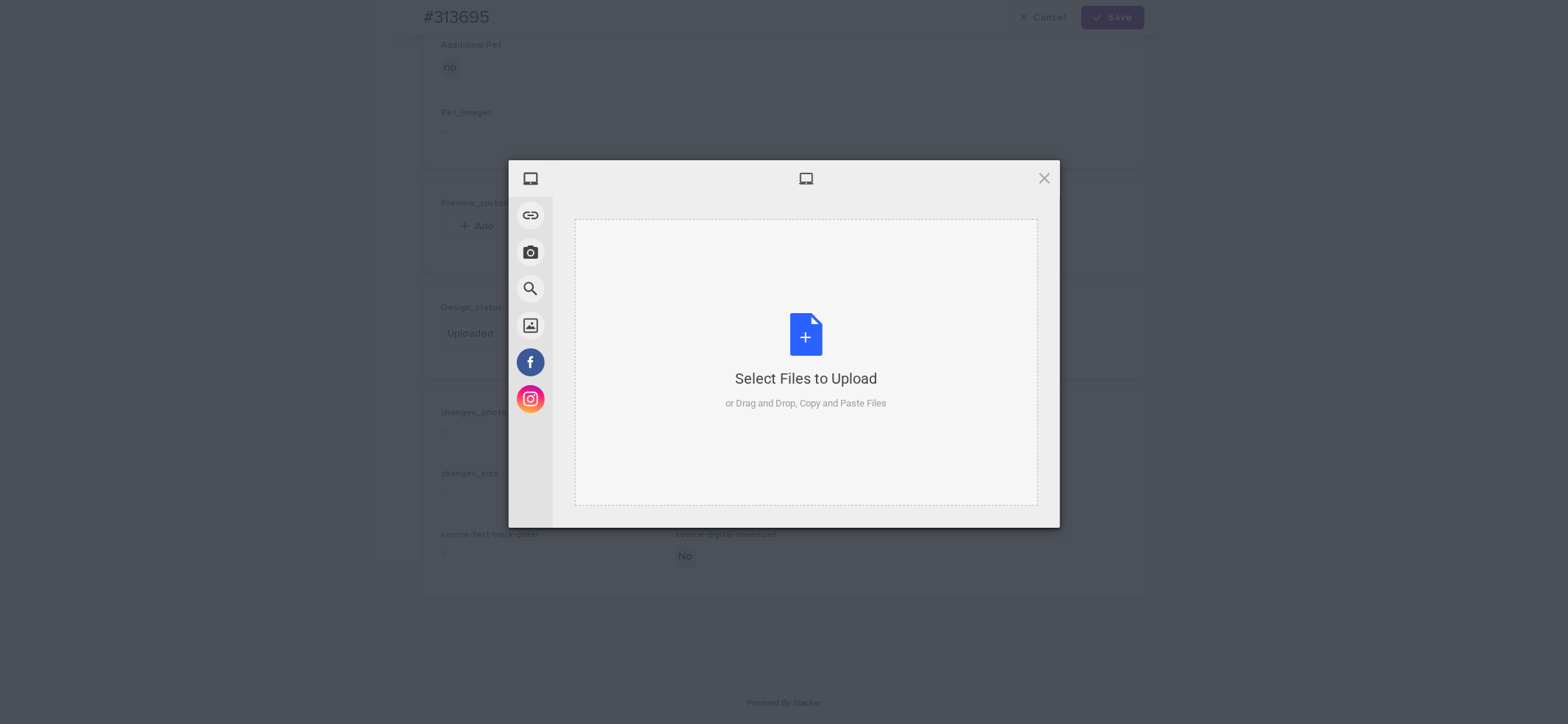
click at [821, 323] on div "Select Files to Upload or Drag and Drop, Copy and Paste Files" at bounding box center [806, 361] width 161 height 97
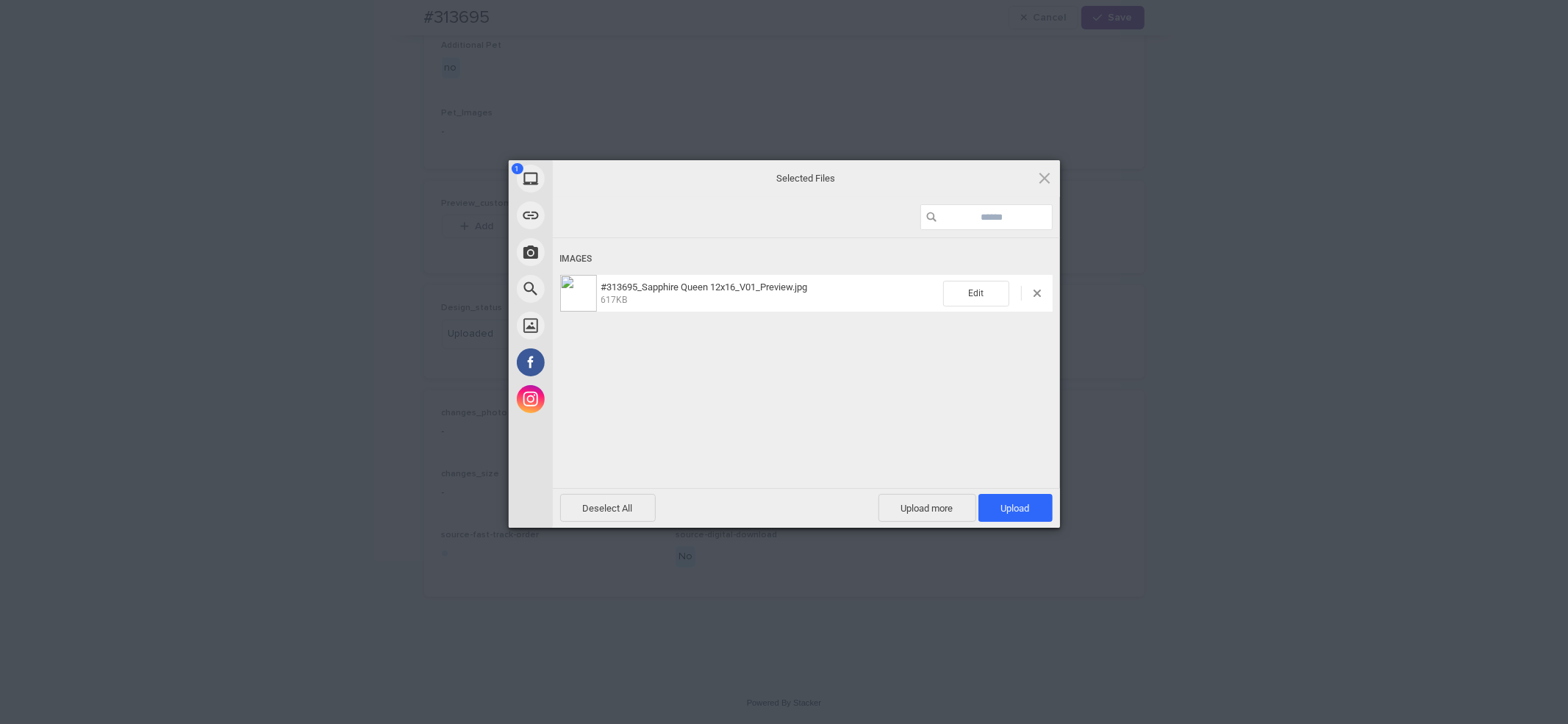
drag, startPoint x: 1004, startPoint y: 506, endPoint x: 1017, endPoint y: 434, distance: 73.2
click at [1004, 504] on span "Upload 1" at bounding box center [1016, 509] width 28 height 11
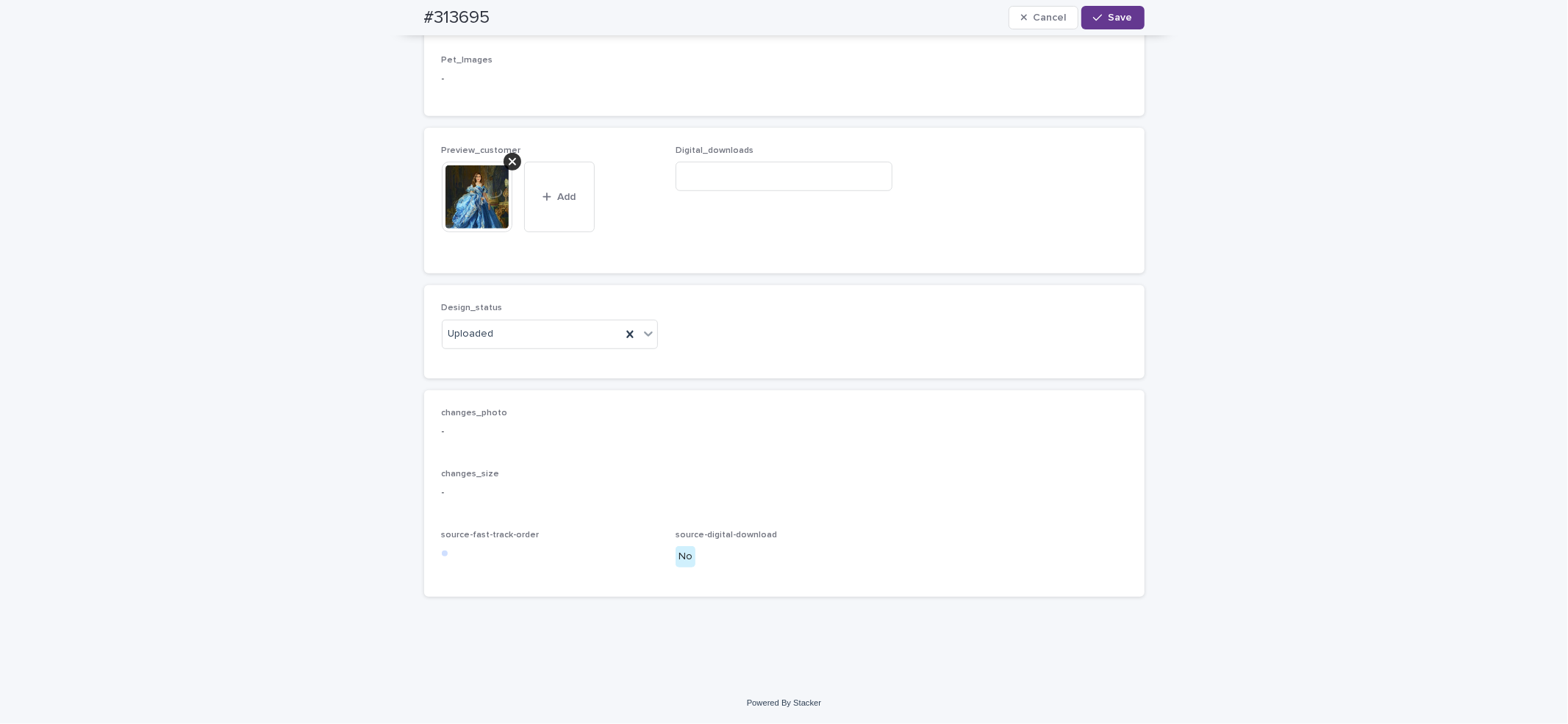
click at [1094, 16] on icon "button" at bounding box center [1097, 17] width 9 height 10
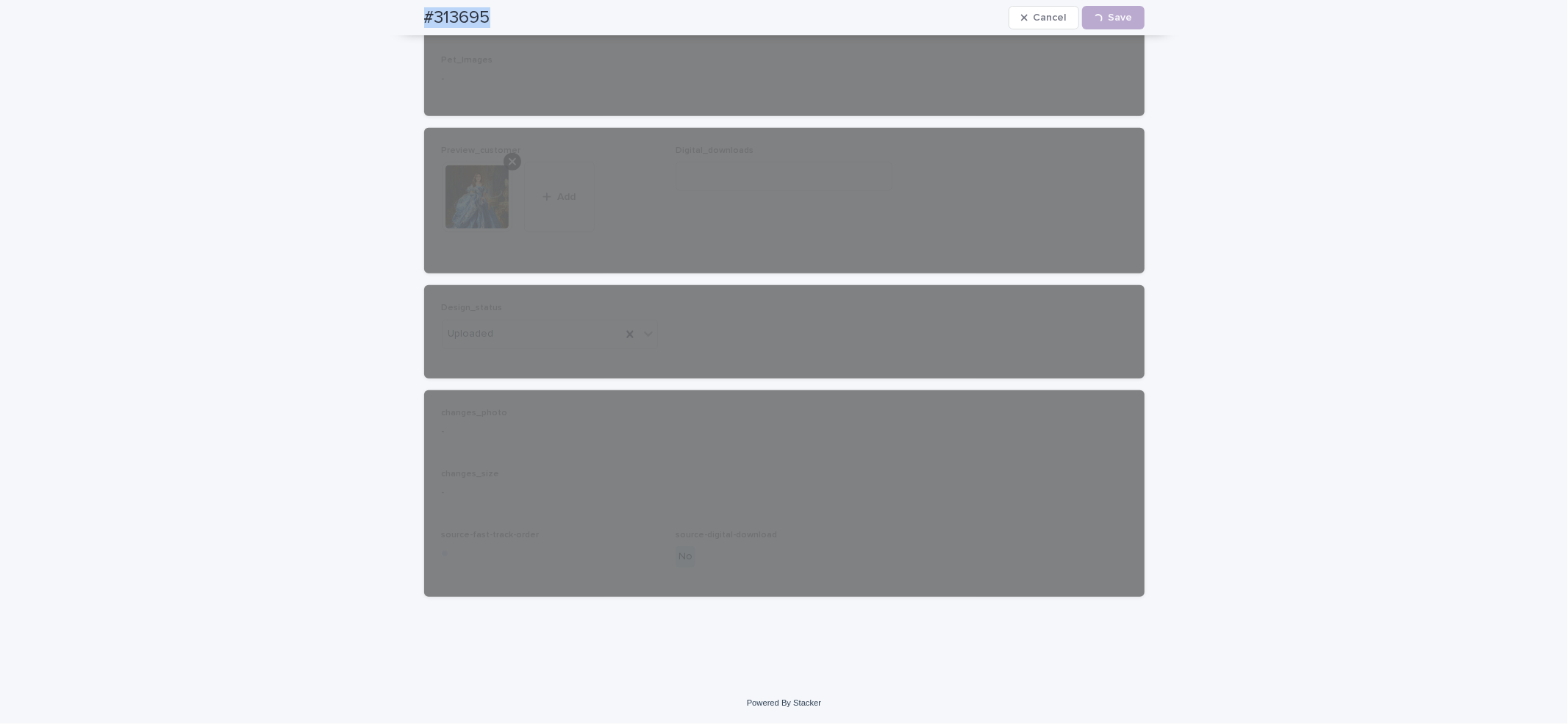
drag, startPoint x: 400, startPoint y: 11, endPoint x: 487, endPoint y: 18, distance: 87.3
click at [487, 18] on div "#313695 Cancel Loading... Save" at bounding box center [784, 17] width 792 height 35
copy h2 "#313695"
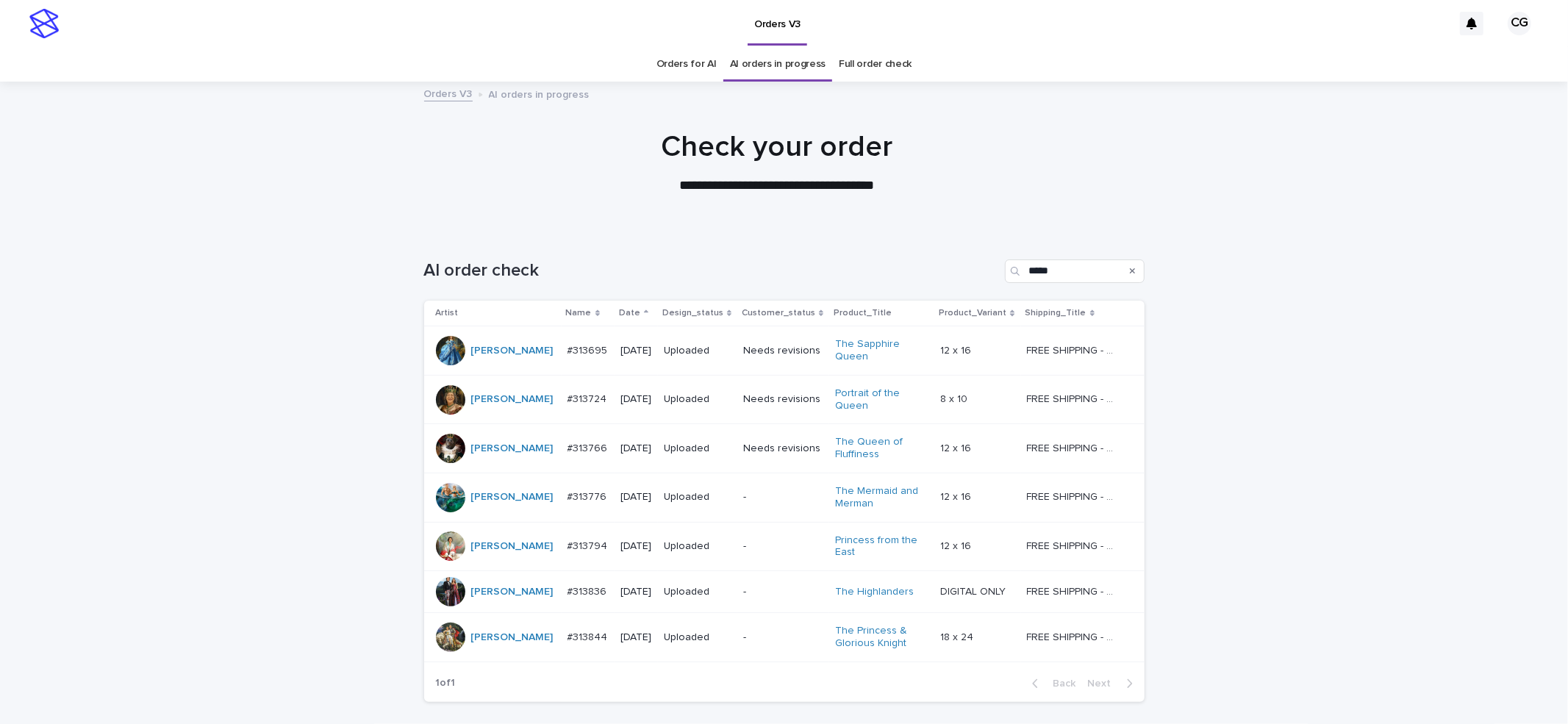
click at [686, 71] on link "Orders for AI" at bounding box center [687, 64] width 61 height 35
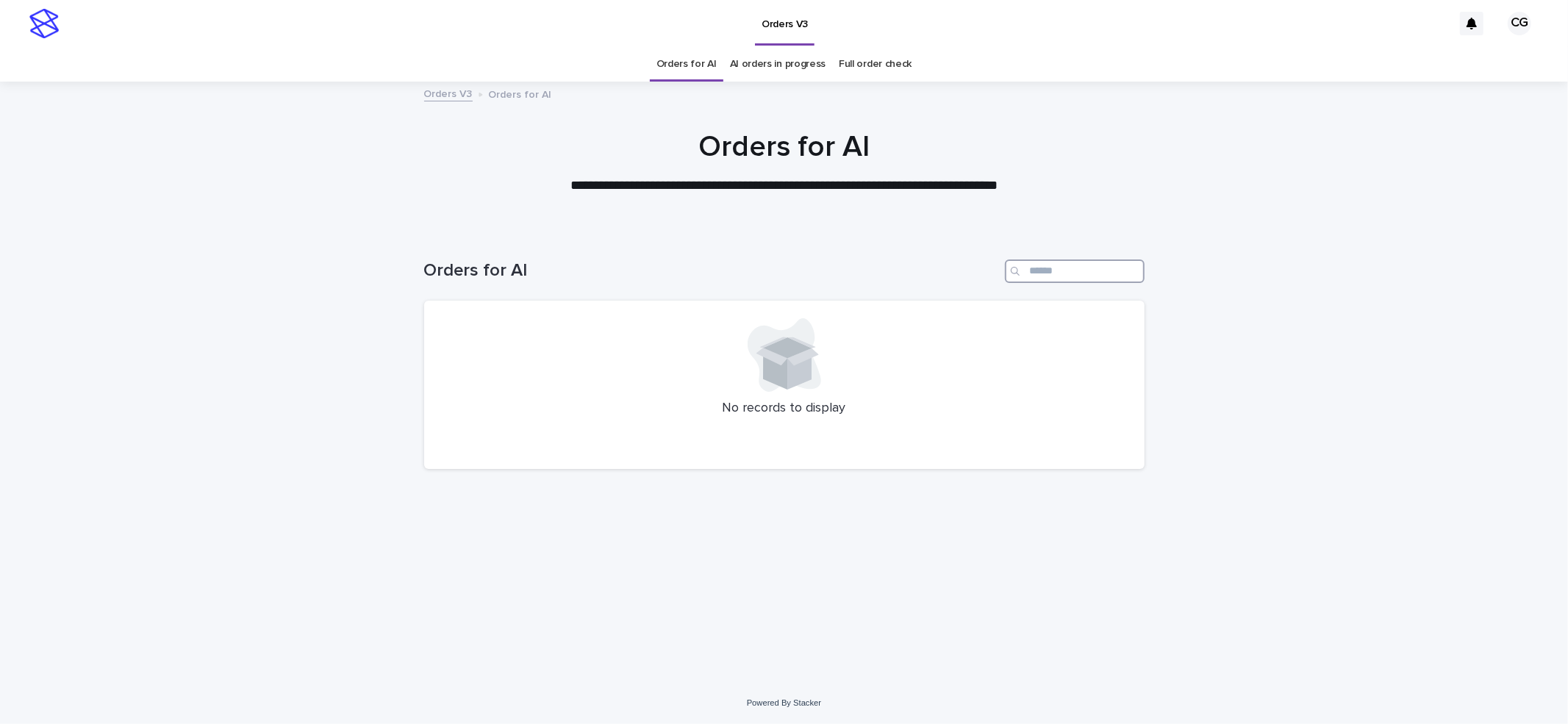
click at [1079, 265] on input "Search" at bounding box center [1075, 270] width 140 height 24
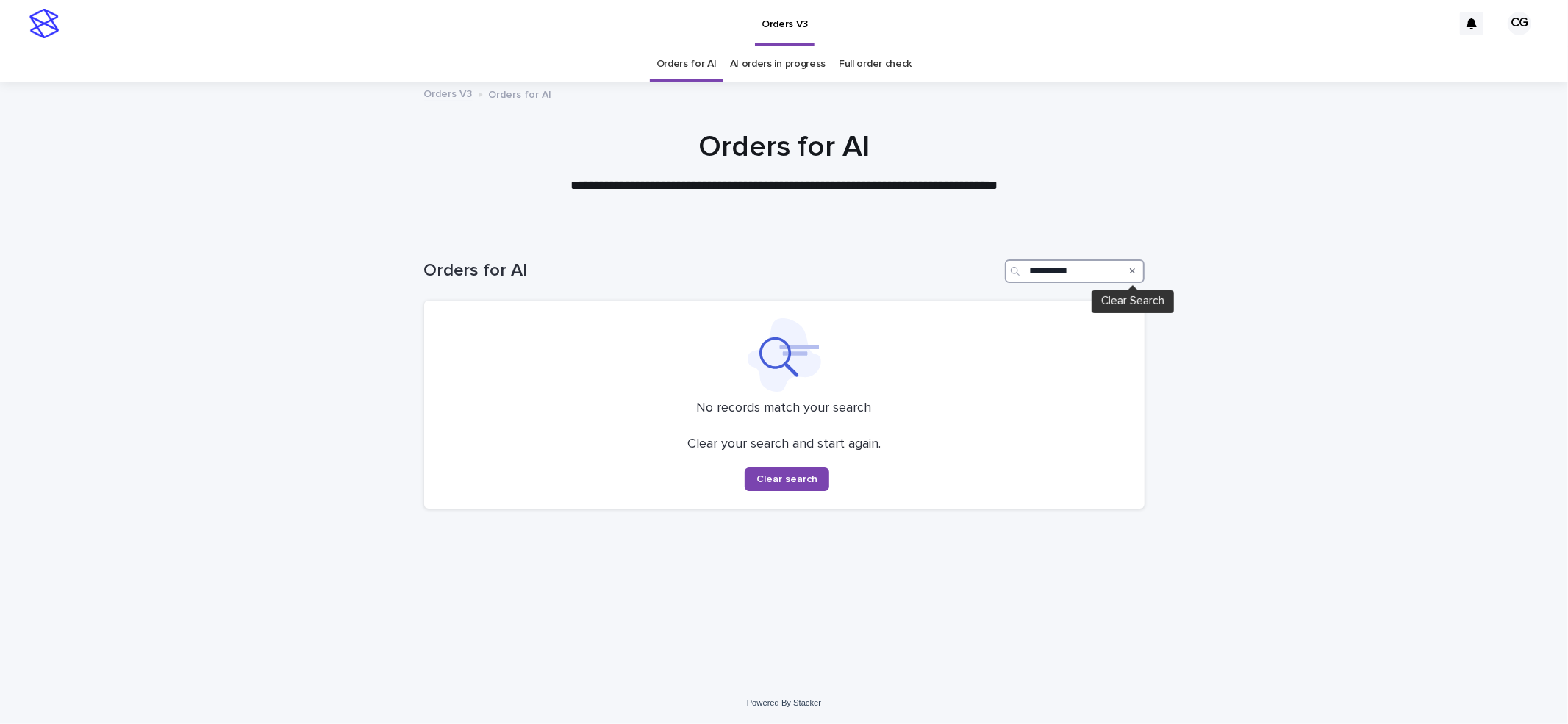
type input "**********"
drag, startPoint x: 1131, startPoint y: 274, endPoint x: 1218, endPoint y: 243, distance: 92.4
click at [1133, 272] on icon "Search" at bounding box center [1133, 270] width 6 height 9
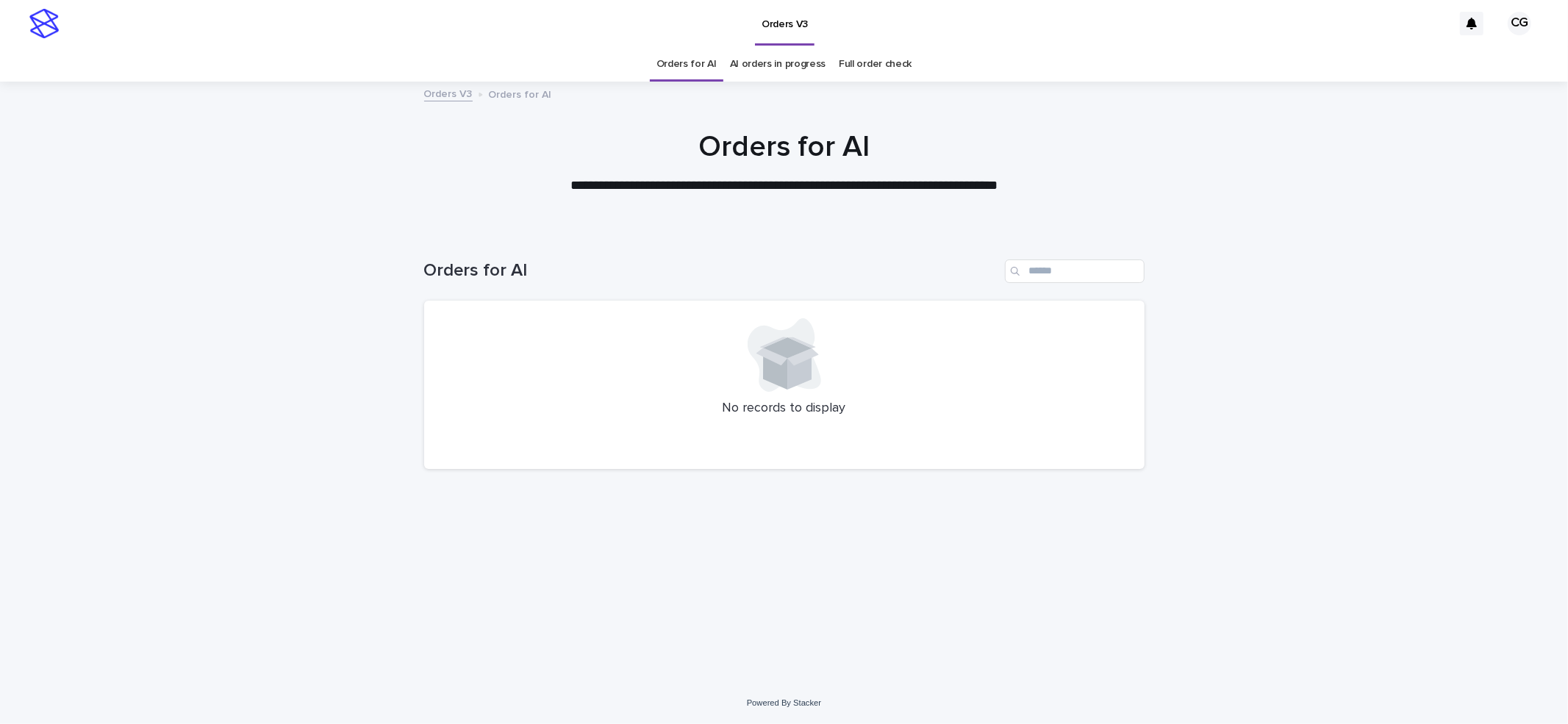
click at [543, 26] on div "Orders V3" at bounding box center [759, 24] width 1386 height 47
click at [1104, 278] on input "Search" at bounding box center [1075, 270] width 140 height 24
paste input "**********"
type input "**********"
click at [1133, 272] on icon "Search" at bounding box center [1133, 271] width 6 height 6
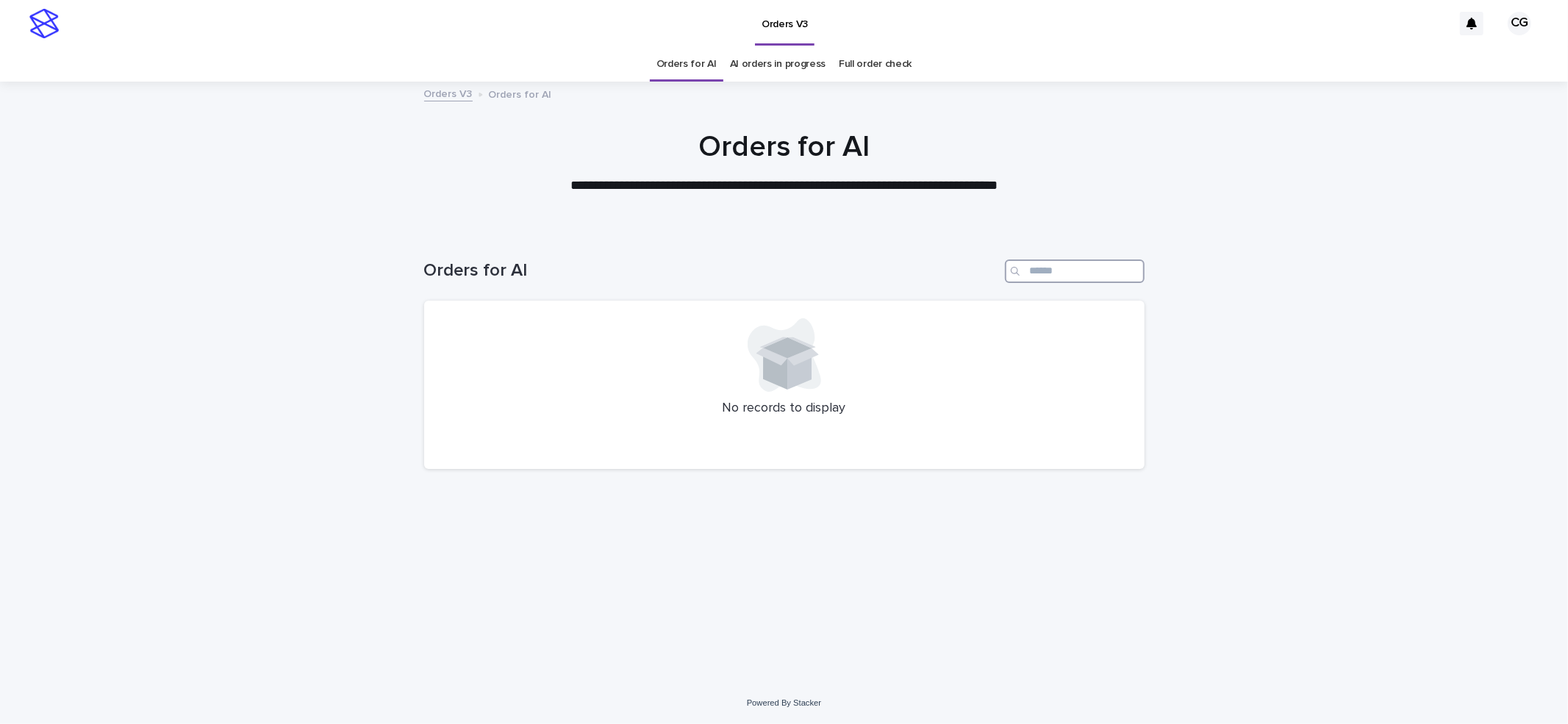
click at [1081, 270] on input "Search" at bounding box center [1075, 270] width 140 height 24
paste input "**********"
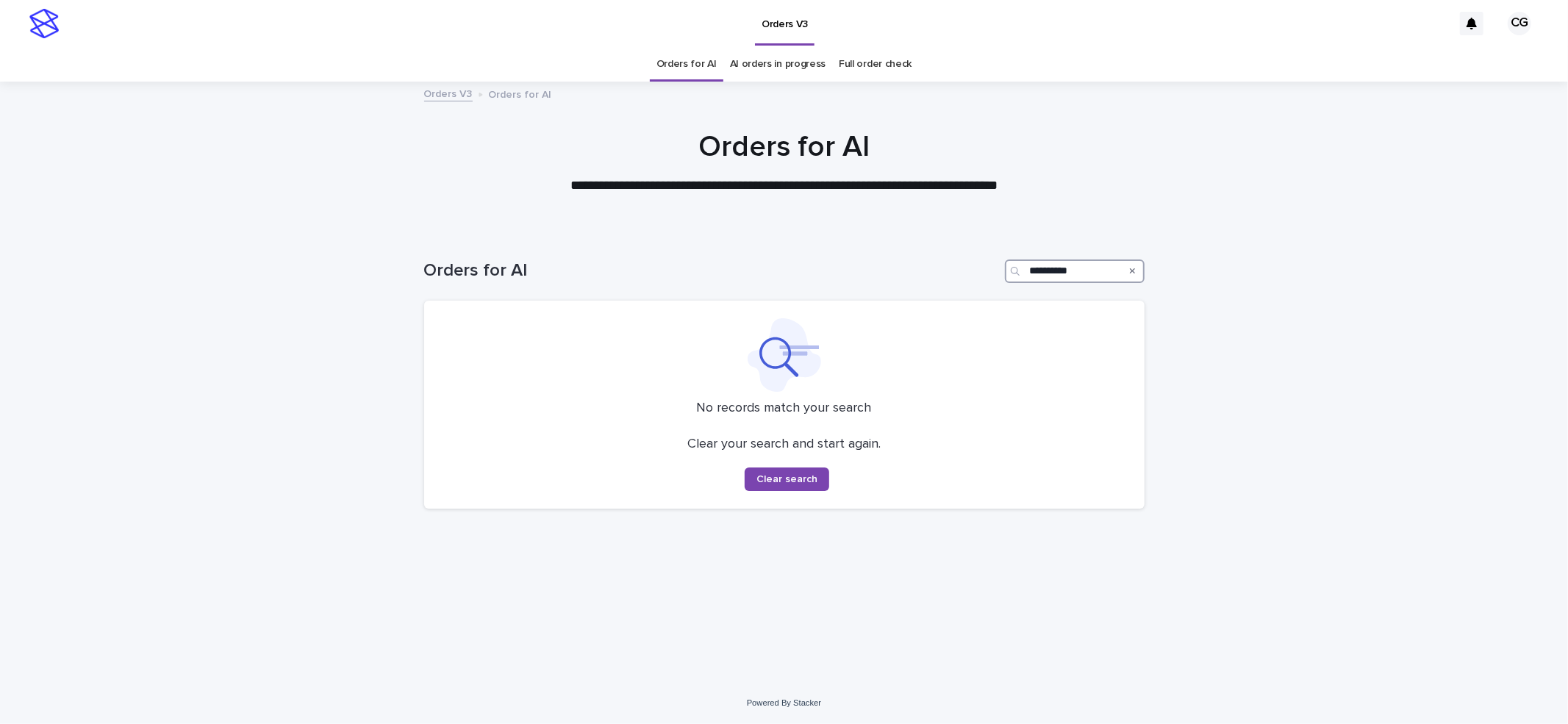
type input "**********"
click at [1131, 270] on icon "Search" at bounding box center [1133, 271] width 6 height 6
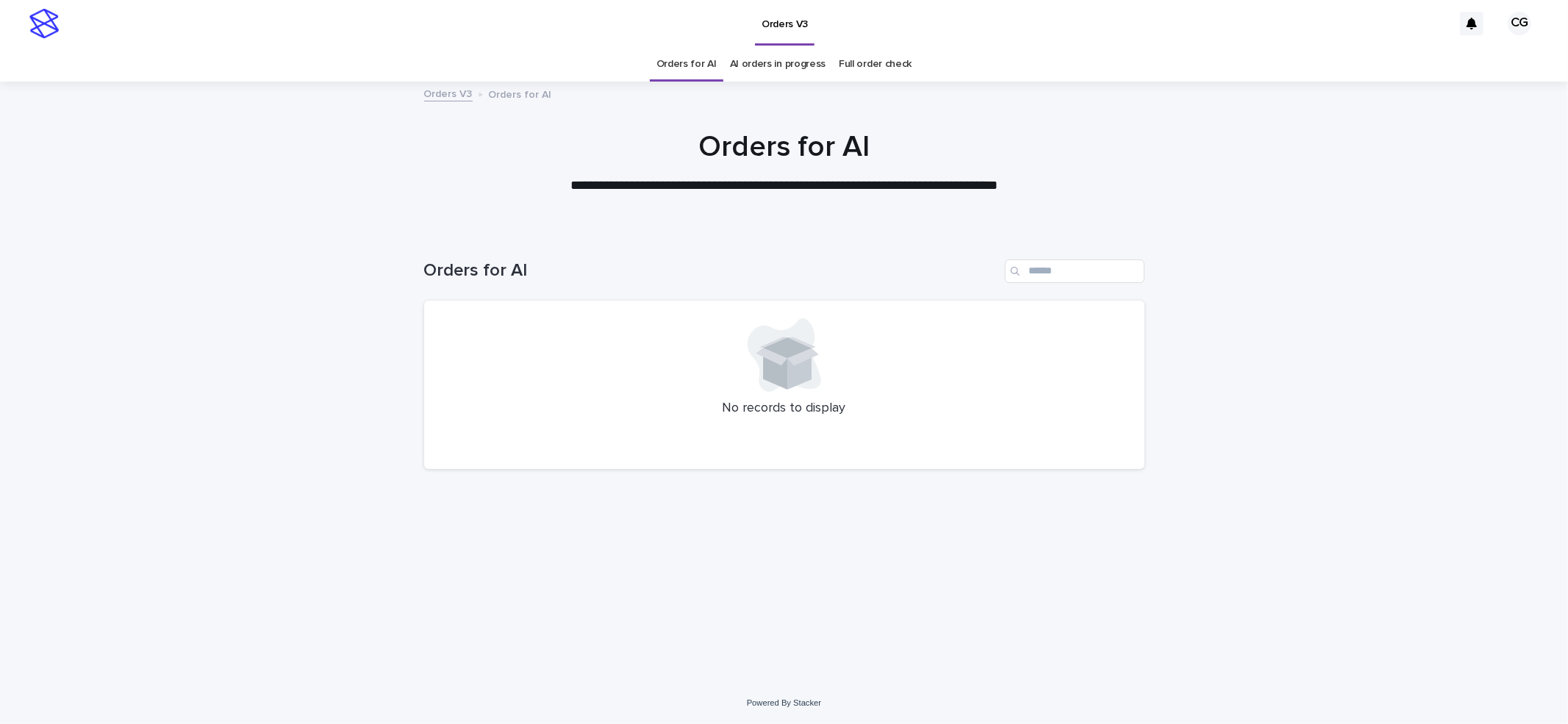
click at [1330, 238] on div "Loading... Saving… Loading... Saving… Orders for AI No records to display" at bounding box center [784, 456] width 1568 height 452
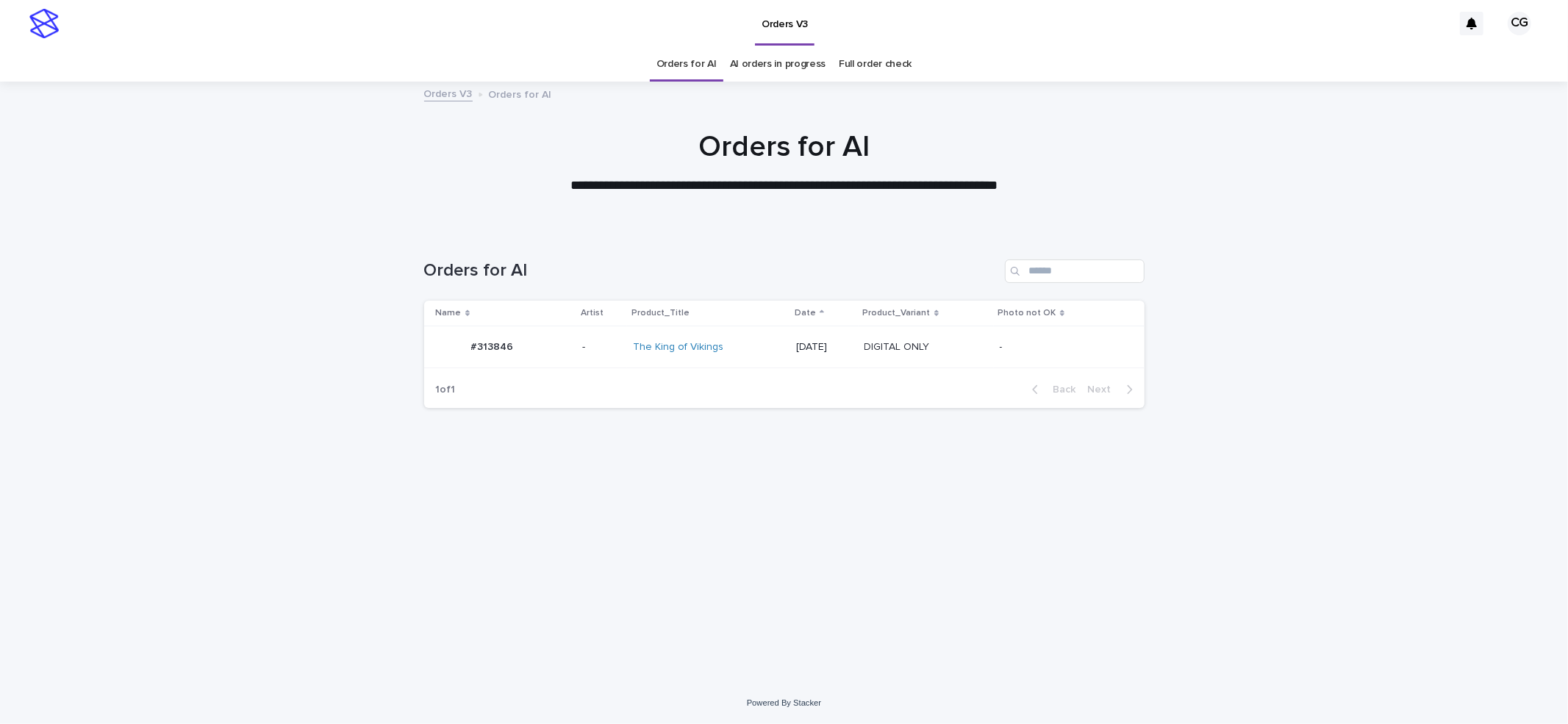
click at [791, 363] on td "2025-09-15" at bounding box center [825, 347] width 68 height 42
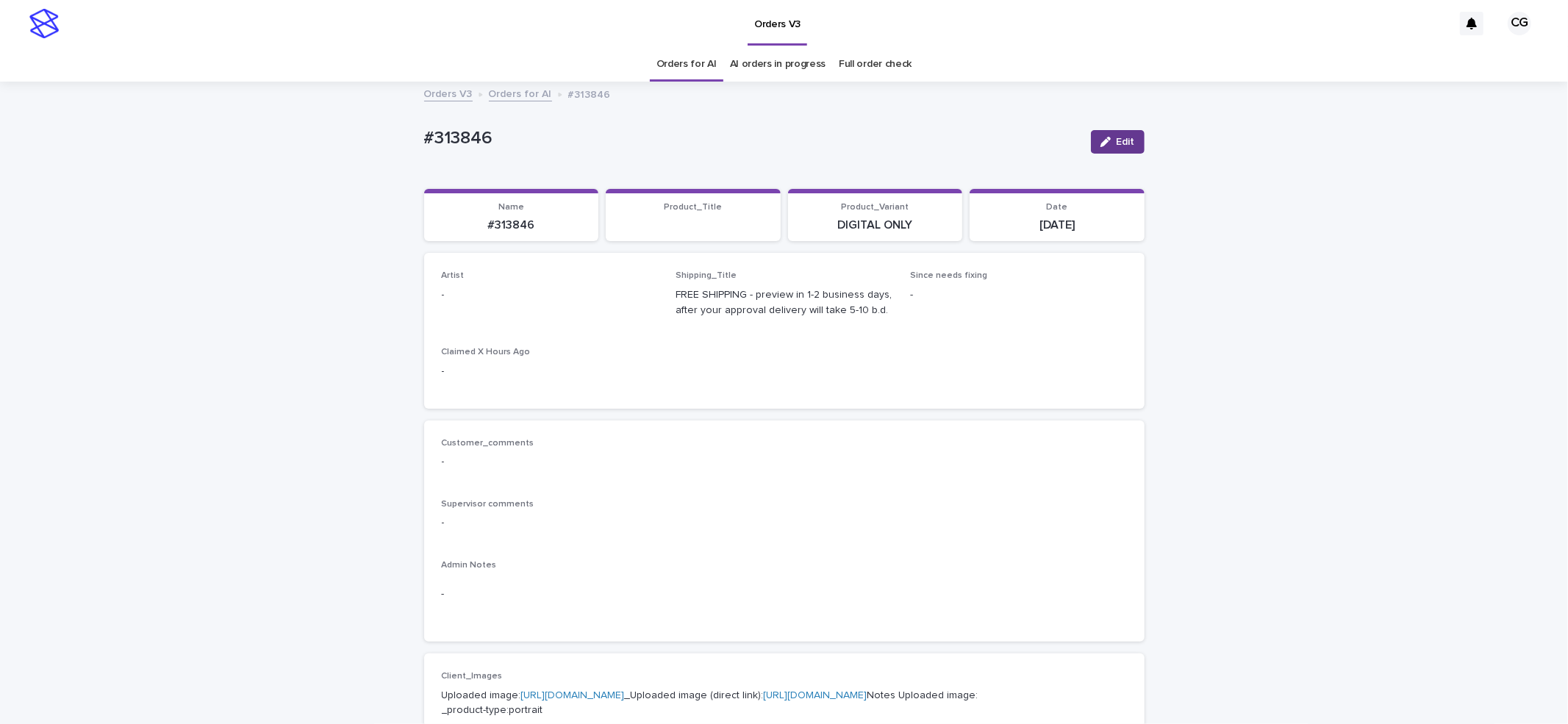
drag, startPoint x: 1100, startPoint y: 143, endPoint x: 603, endPoint y: 278, distance: 515.0
click at [1101, 142] on icon "button" at bounding box center [1106, 142] width 10 height 10
click at [564, 287] on div "Select..." at bounding box center [549, 302] width 217 height 29
paste input "**********"
type input "**********"
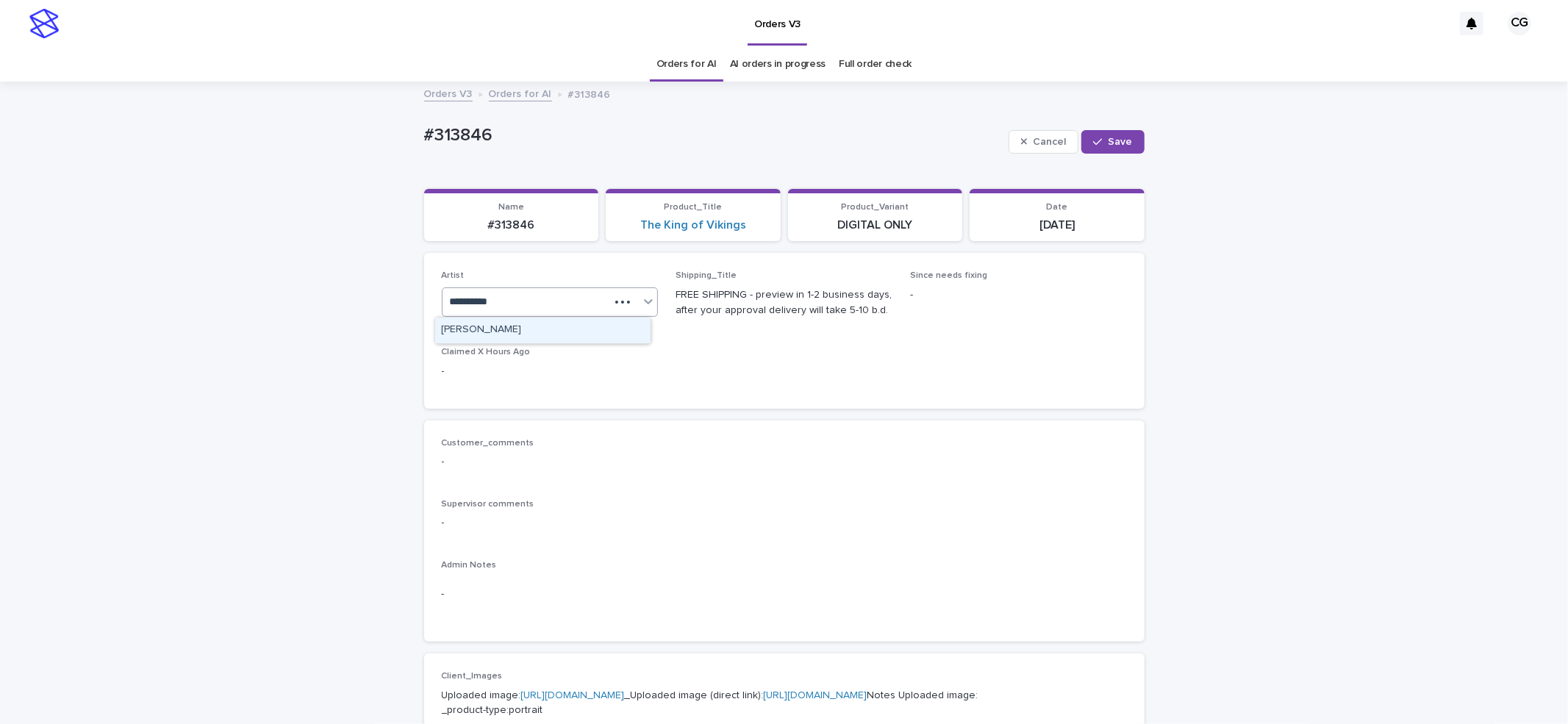
click at [578, 329] on div "Cel Gamora" at bounding box center [543, 330] width 216 height 26
drag, startPoint x: 1107, startPoint y: 151, endPoint x: 825, endPoint y: 128, distance: 282.9
click at [1106, 151] on button "Save" at bounding box center [1113, 142] width 62 height 24
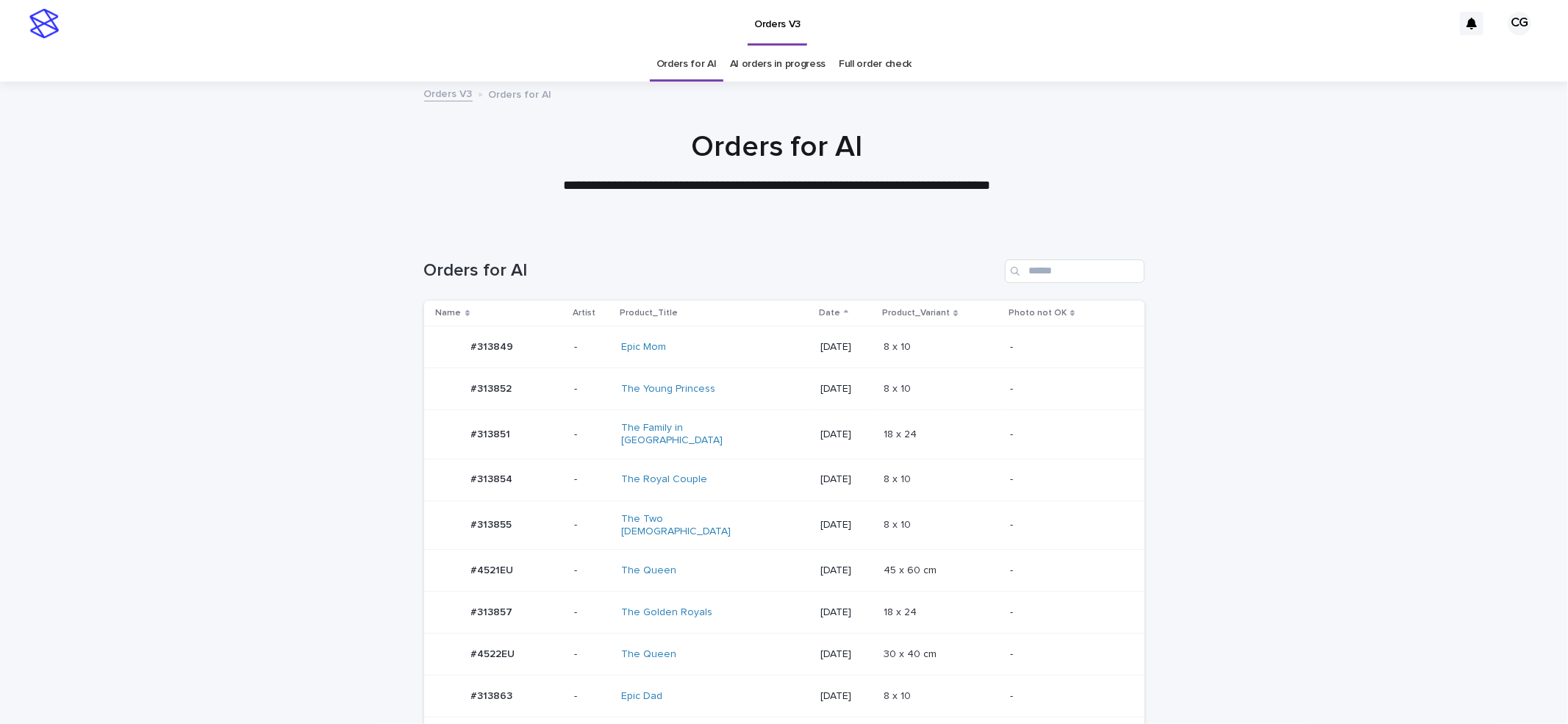
scroll to position [391, 0]
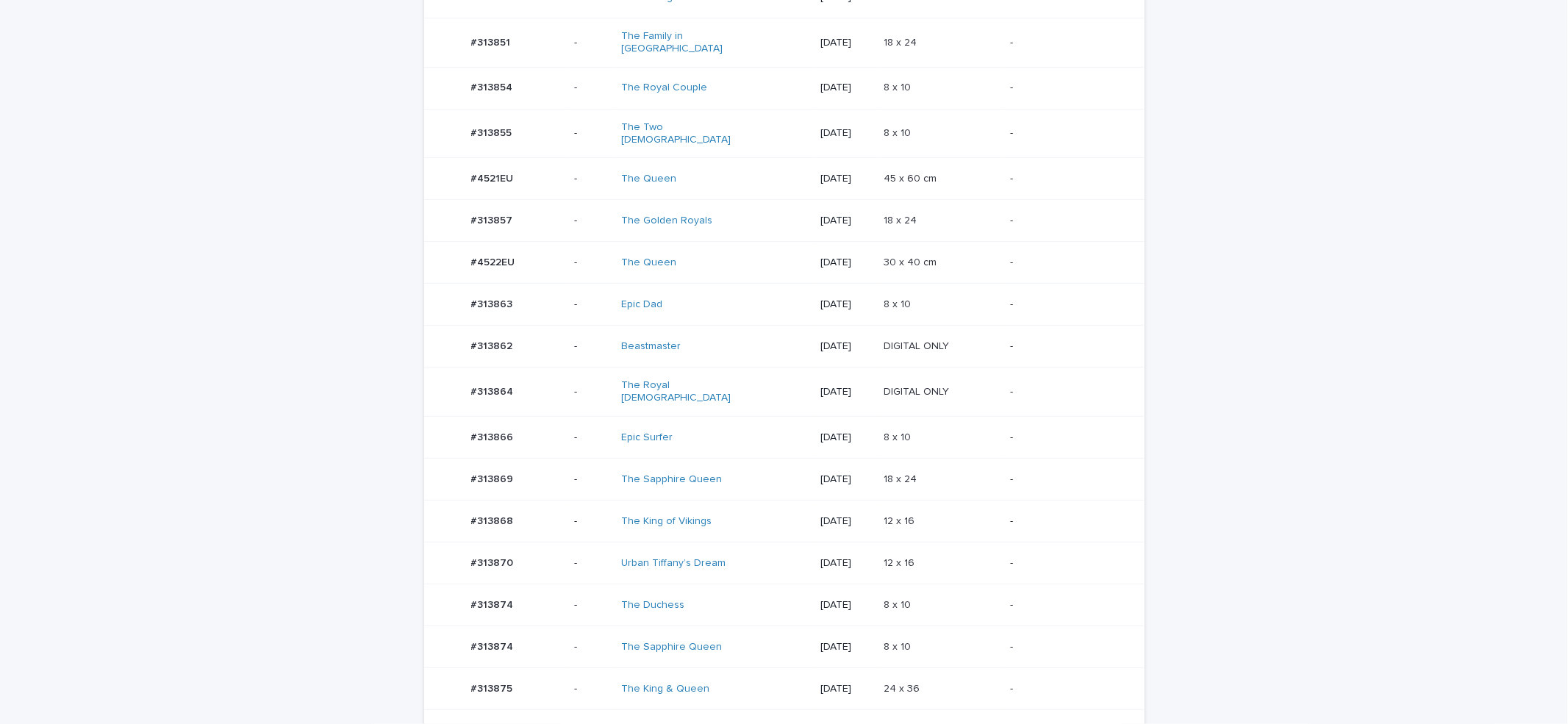
click at [821, 216] on div "2025-09-15" at bounding box center [846, 221] width 51 height 25
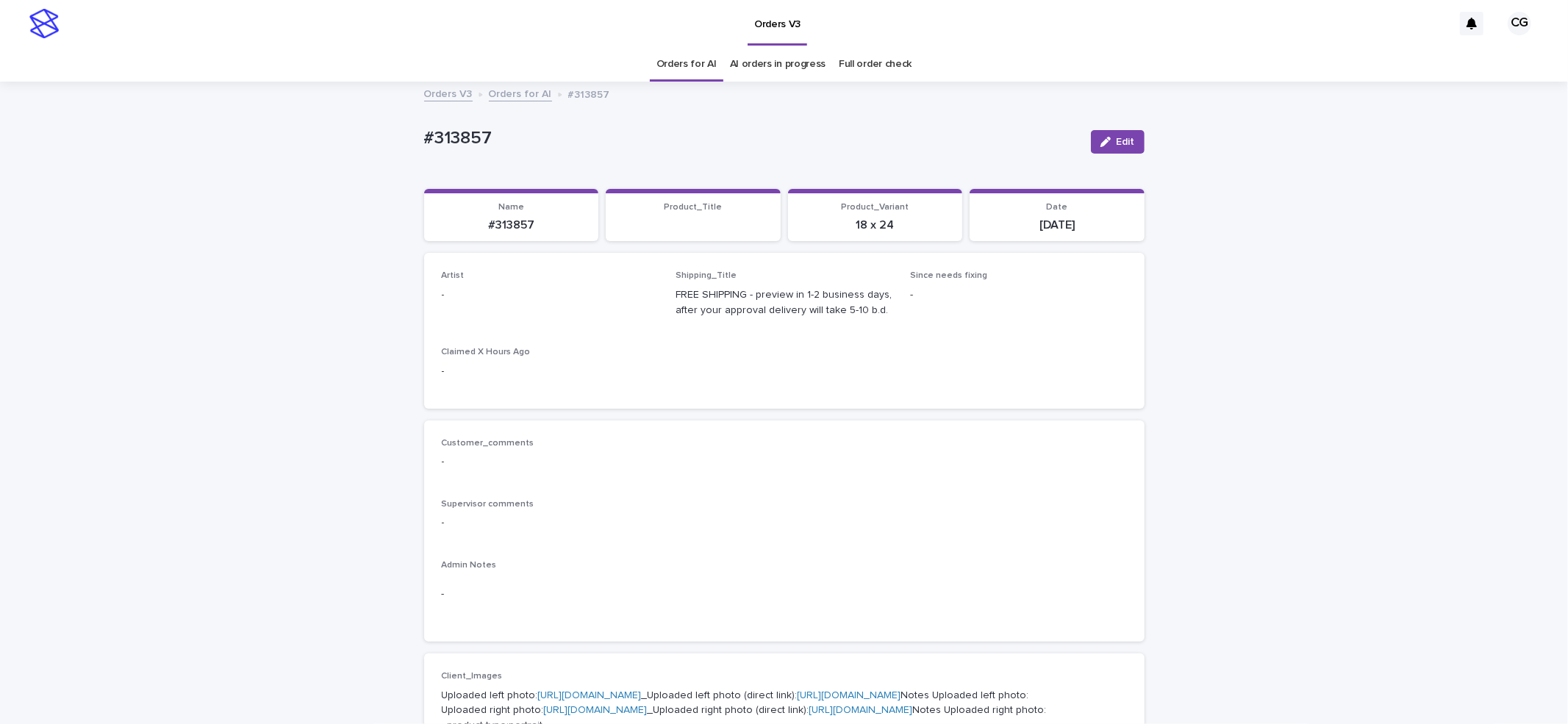
drag, startPoint x: 1089, startPoint y: 135, endPoint x: 921, endPoint y: 233, distance: 194.5
click at [1091, 143] on button "Edit" at bounding box center [1118, 142] width 54 height 24
click at [559, 312] on div "Select..." at bounding box center [541, 302] width 197 height 25
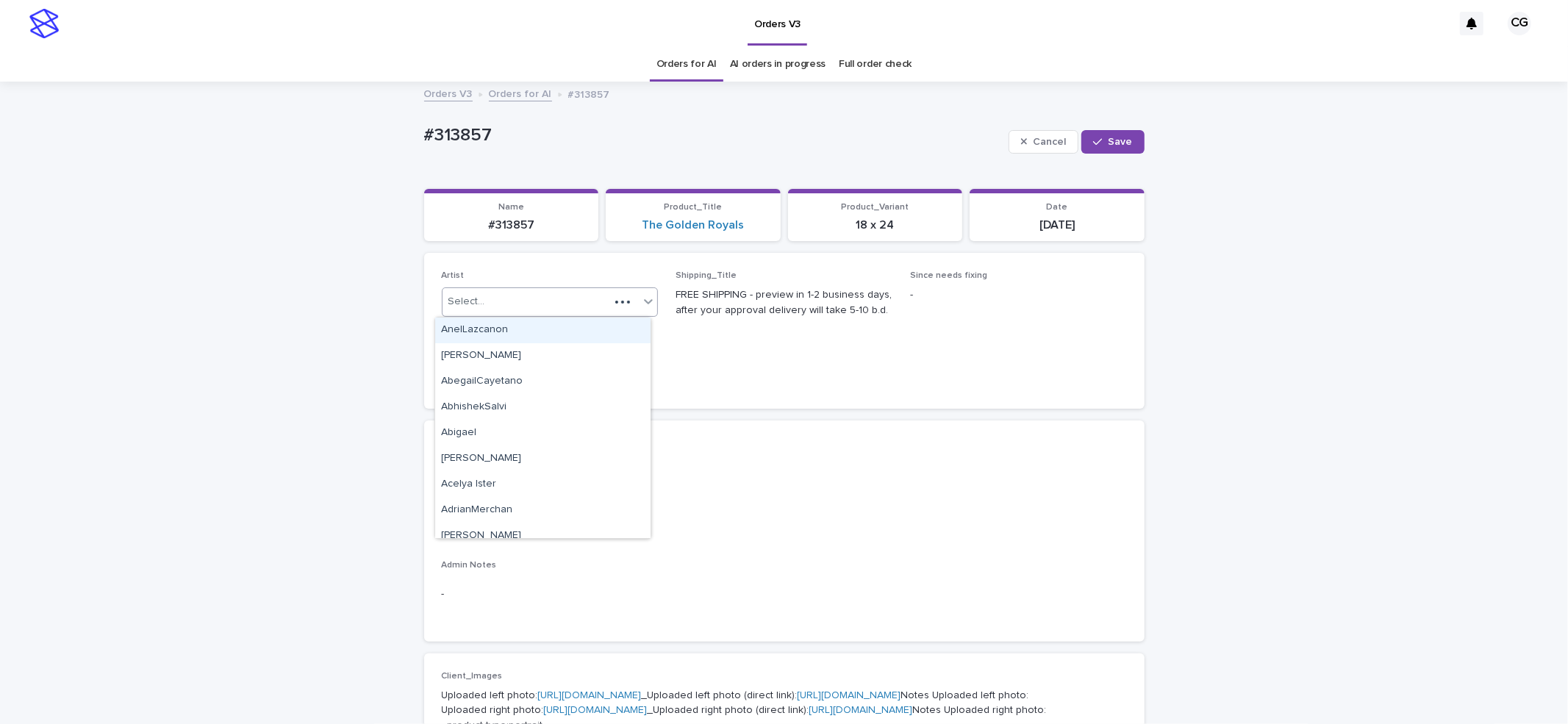
paste input "**********"
type input "**********"
click at [566, 334] on div "Cel Gamora" at bounding box center [543, 330] width 216 height 26
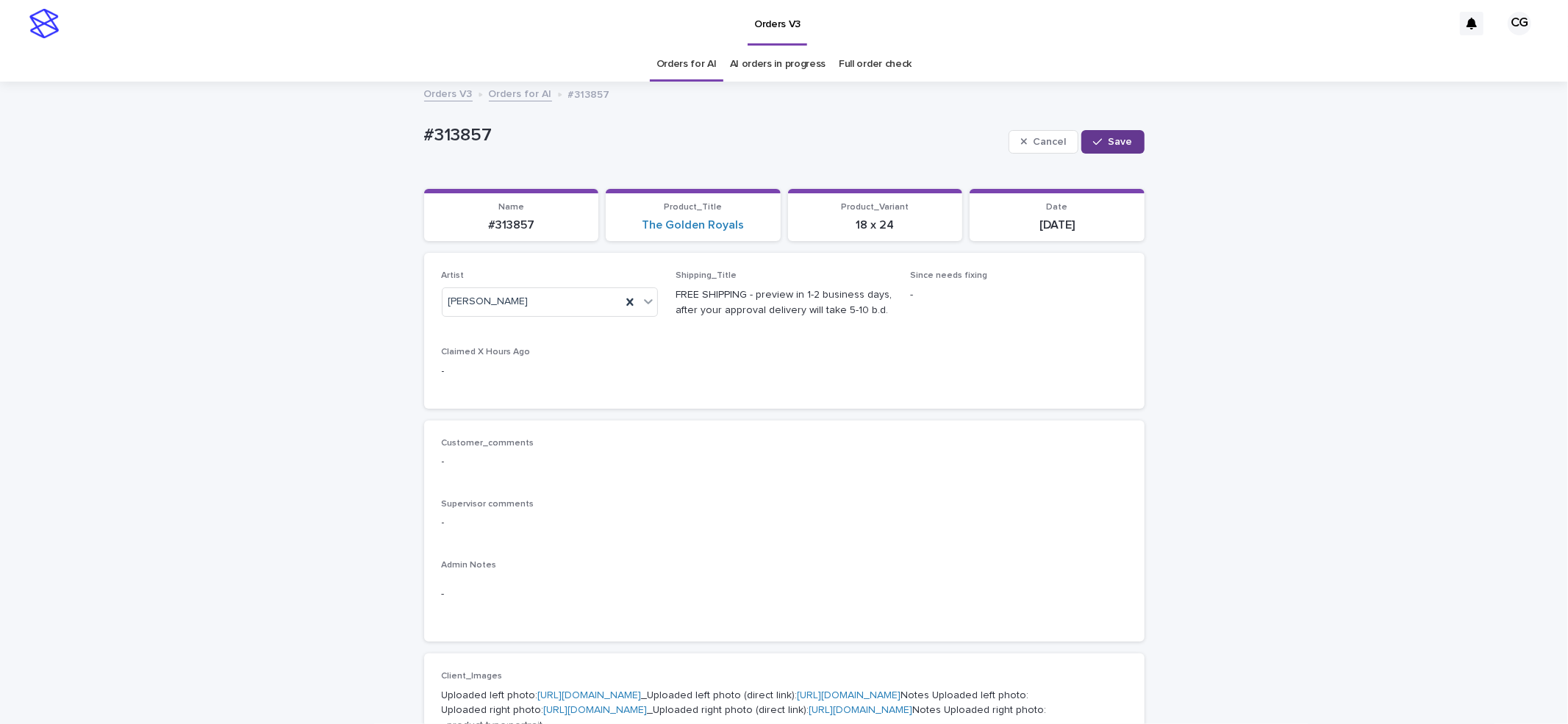
drag, startPoint x: 1125, startPoint y: 142, endPoint x: 777, endPoint y: 95, distance: 351.2
click at [1124, 141] on button "Save" at bounding box center [1113, 142] width 62 height 24
drag, startPoint x: 436, startPoint y: 138, endPoint x: 484, endPoint y: 139, distance: 48.0
copy p "#313857"
